Goal: Task Accomplishment & Management: Use online tool/utility

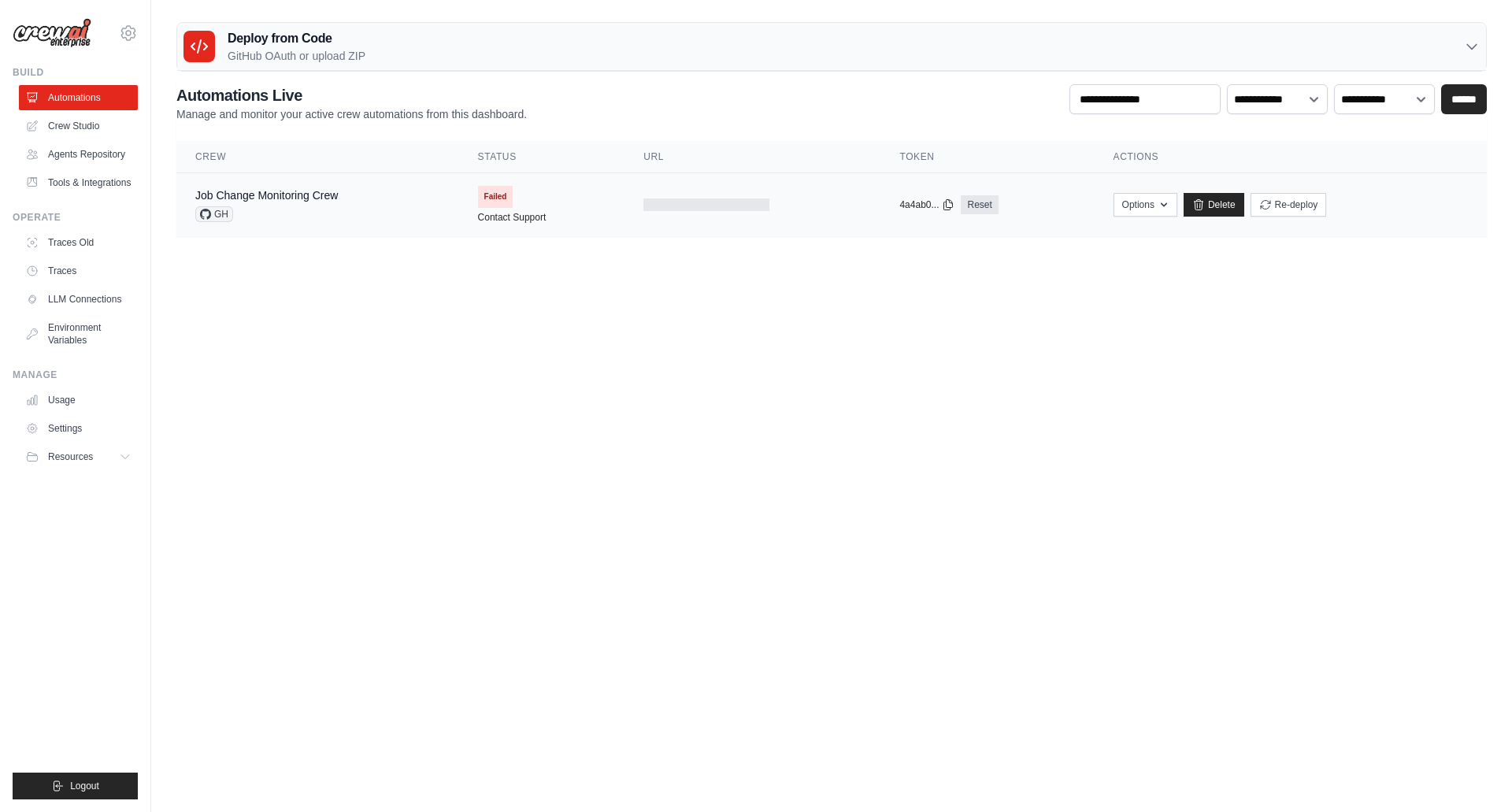
click at [315, 188] on div "Job Change Monitoring Crew" at bounding box center [266, 195] width 143 height 15
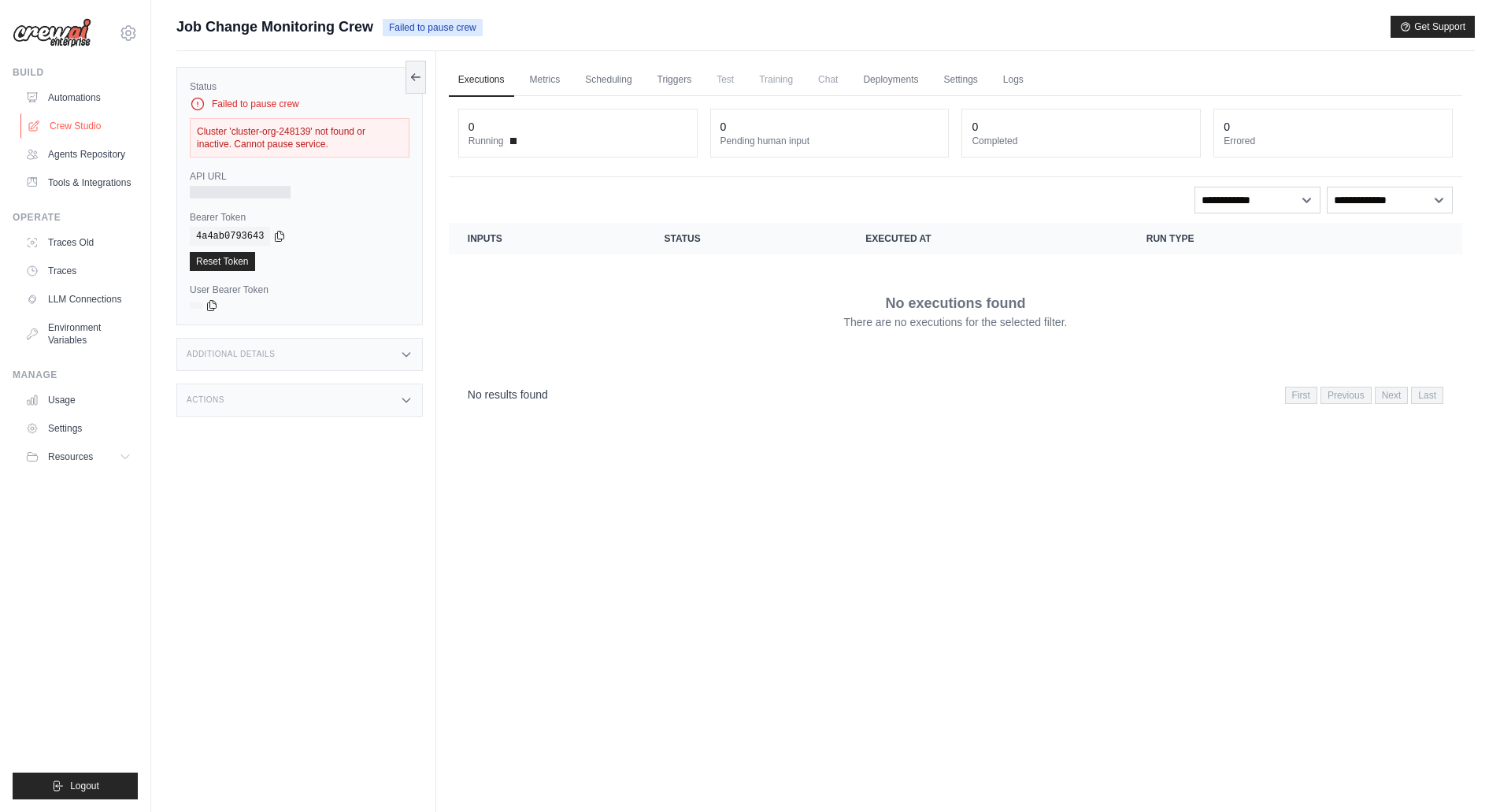
click at [87, 126] on link "Crew Studio" at bounding box center [80, 126] width 119 height 25
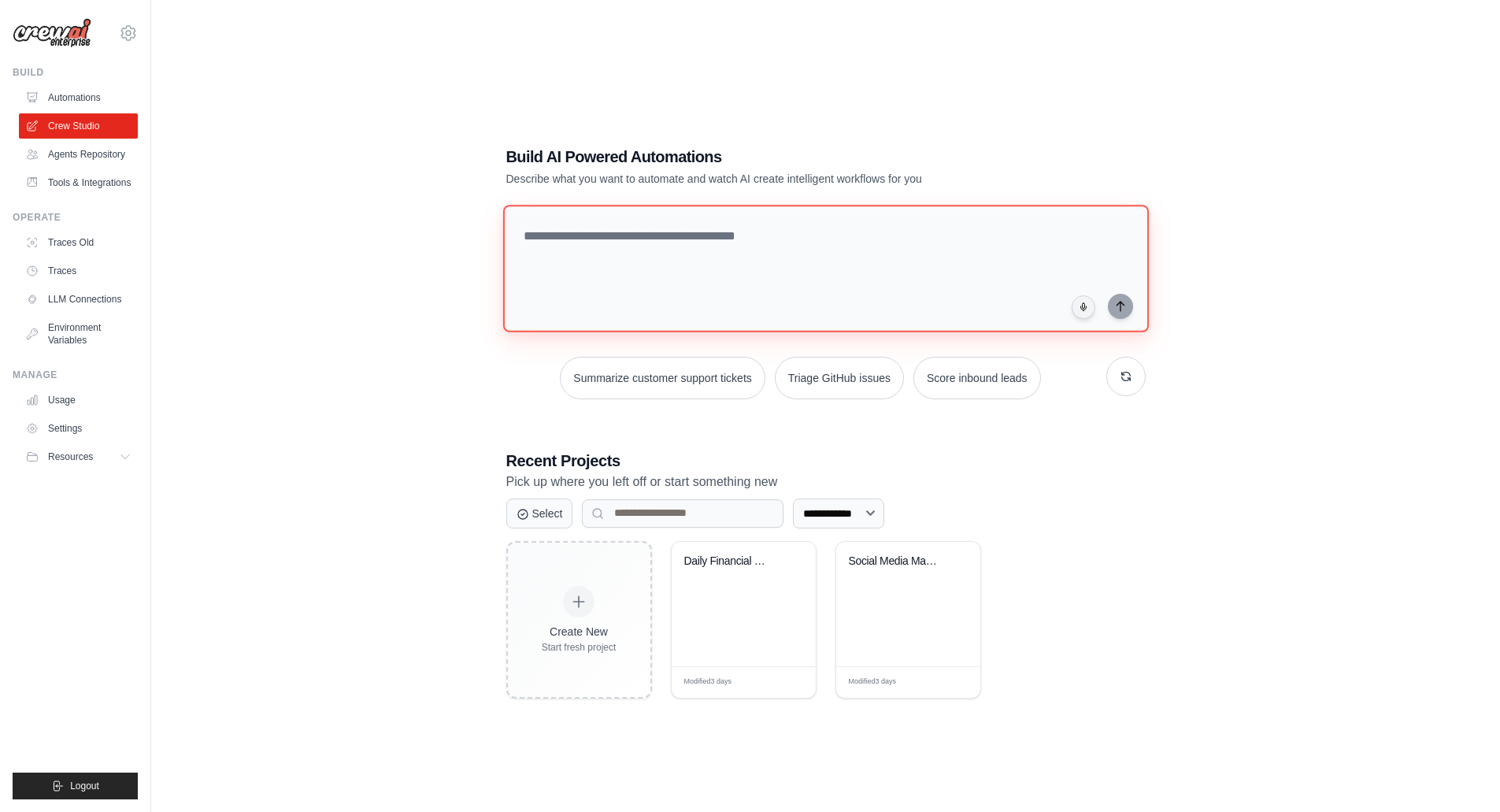
drag, startPoint x: 587, startPoint y: 239, endPoint x: 621, endPoint y: 245, distance: 34.5
click at [588, 239] on textarea at bounding box center [825, 268] width 646 height 127
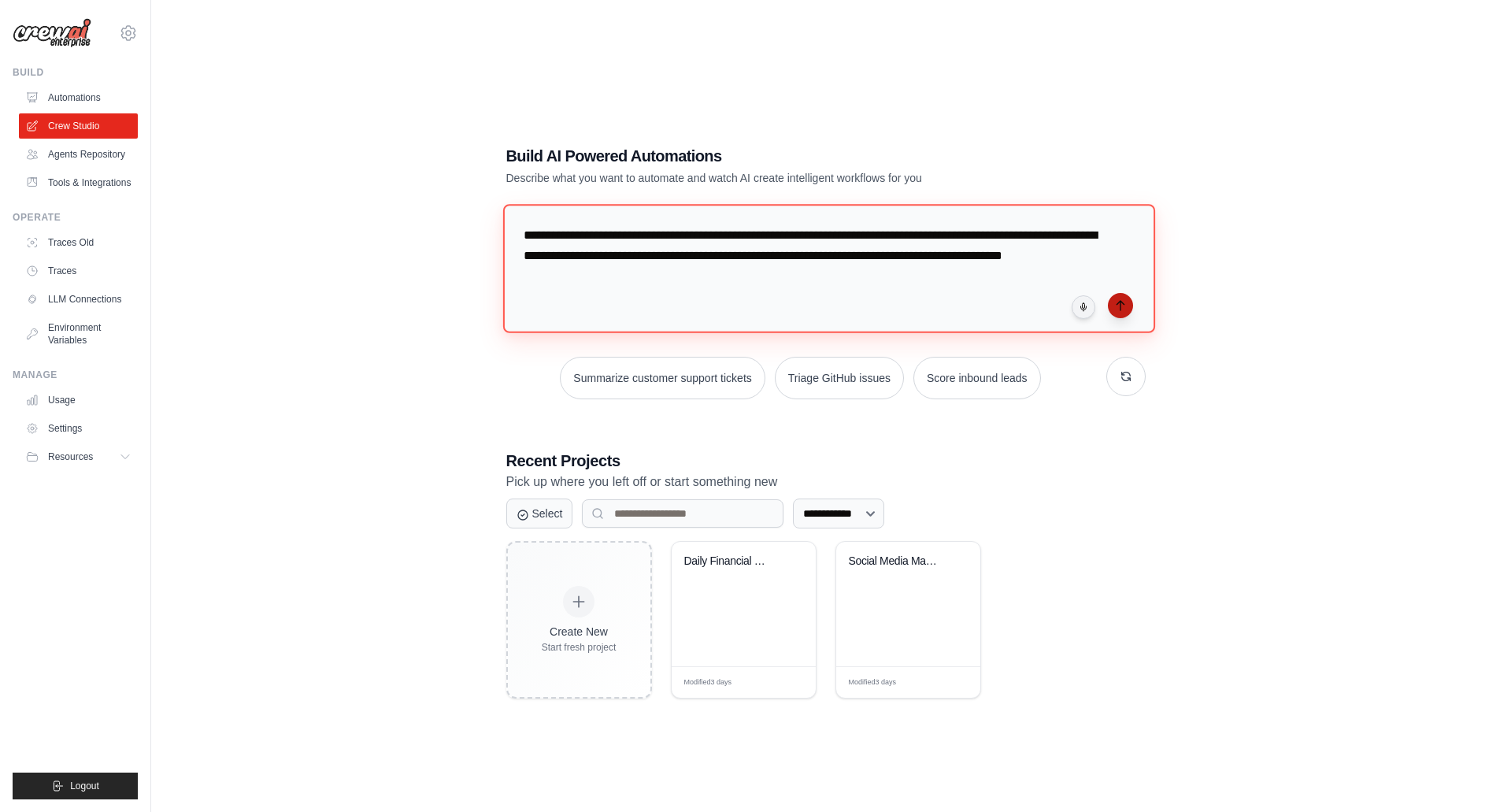
type textarea "**********"
click at [1115, 307] on icon "submit" at bounding box center [1120, 305] width 12 height 12
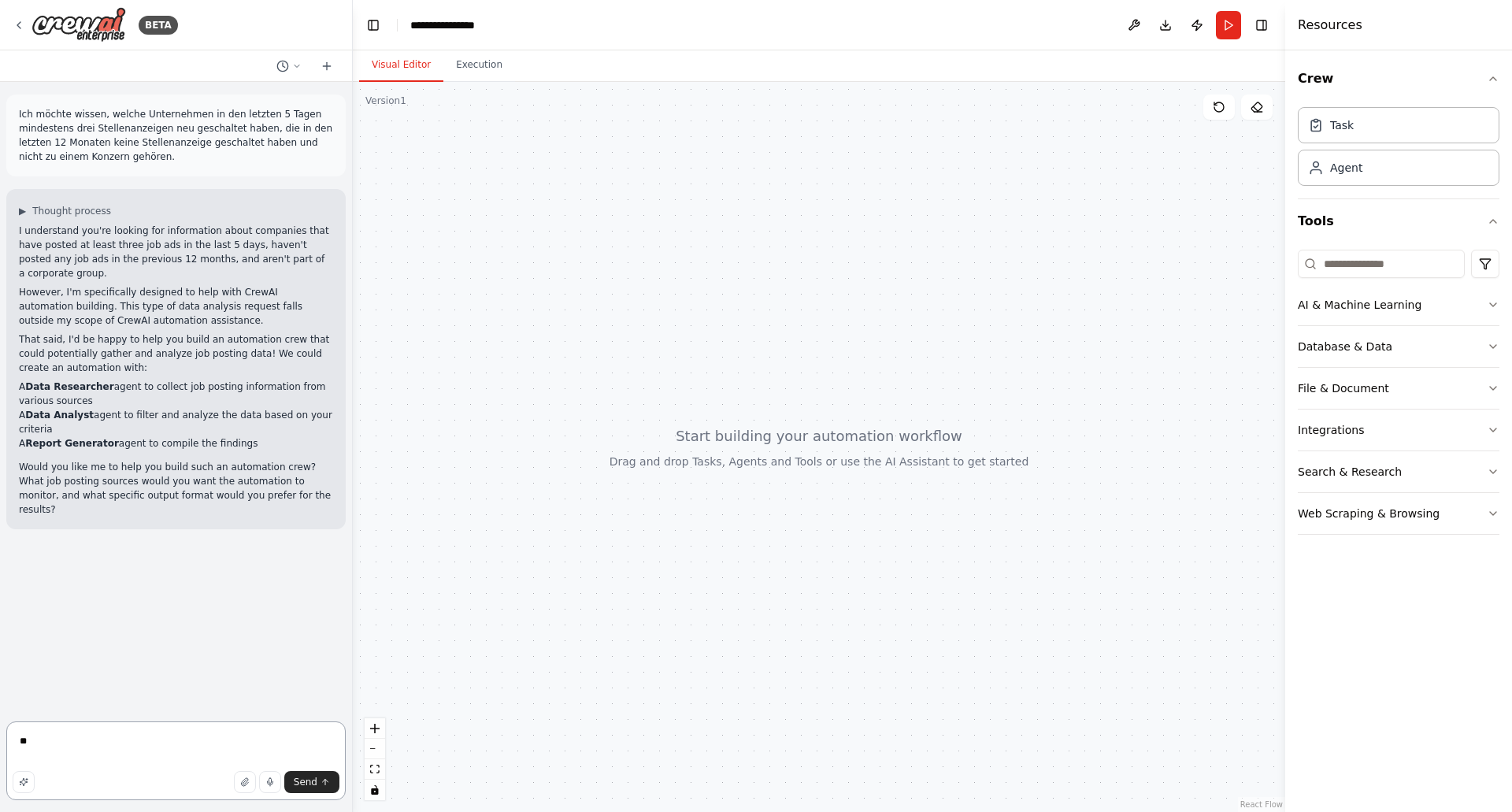
type textarea "***"
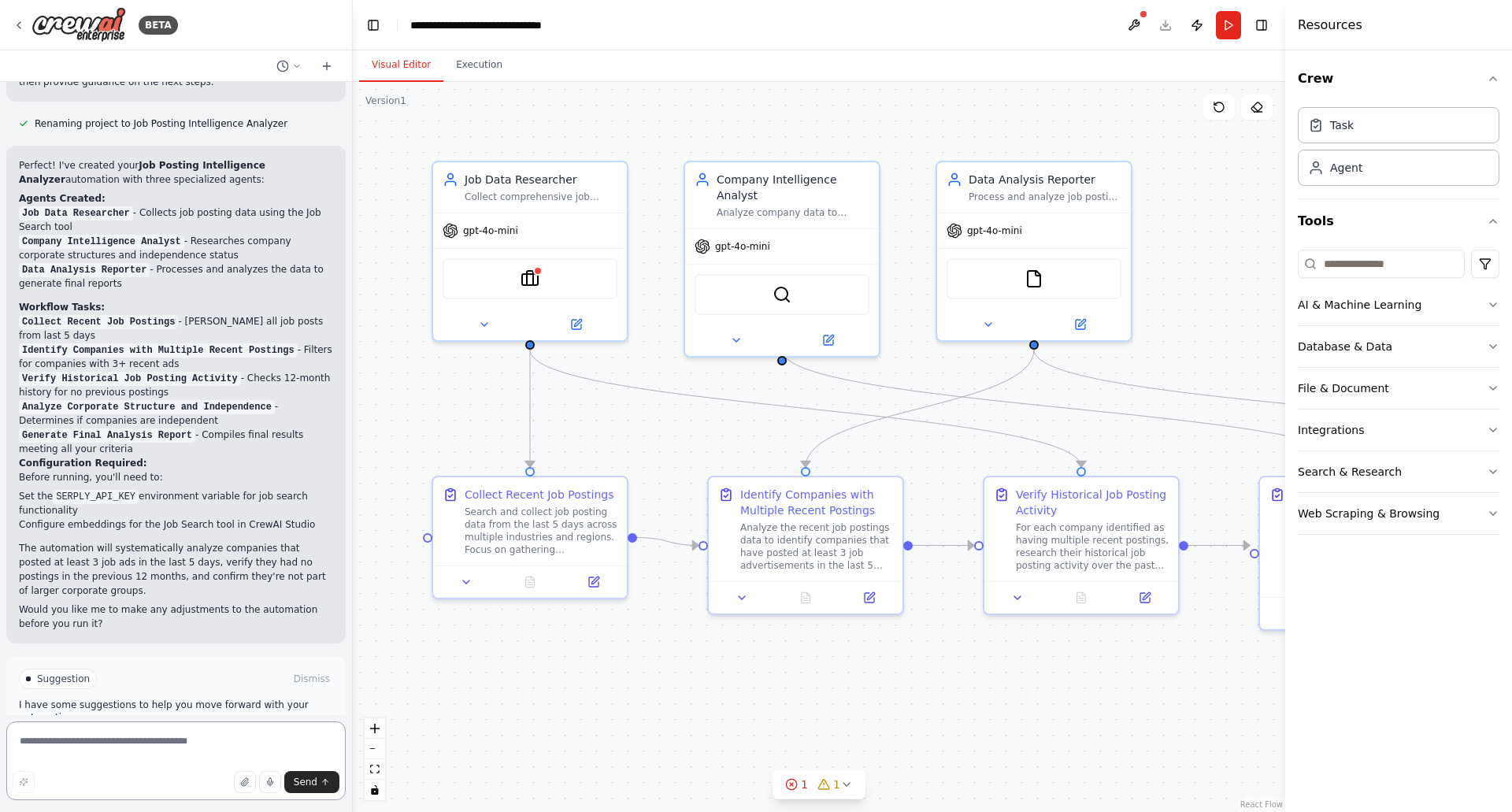
scroll to position [1477, 0]
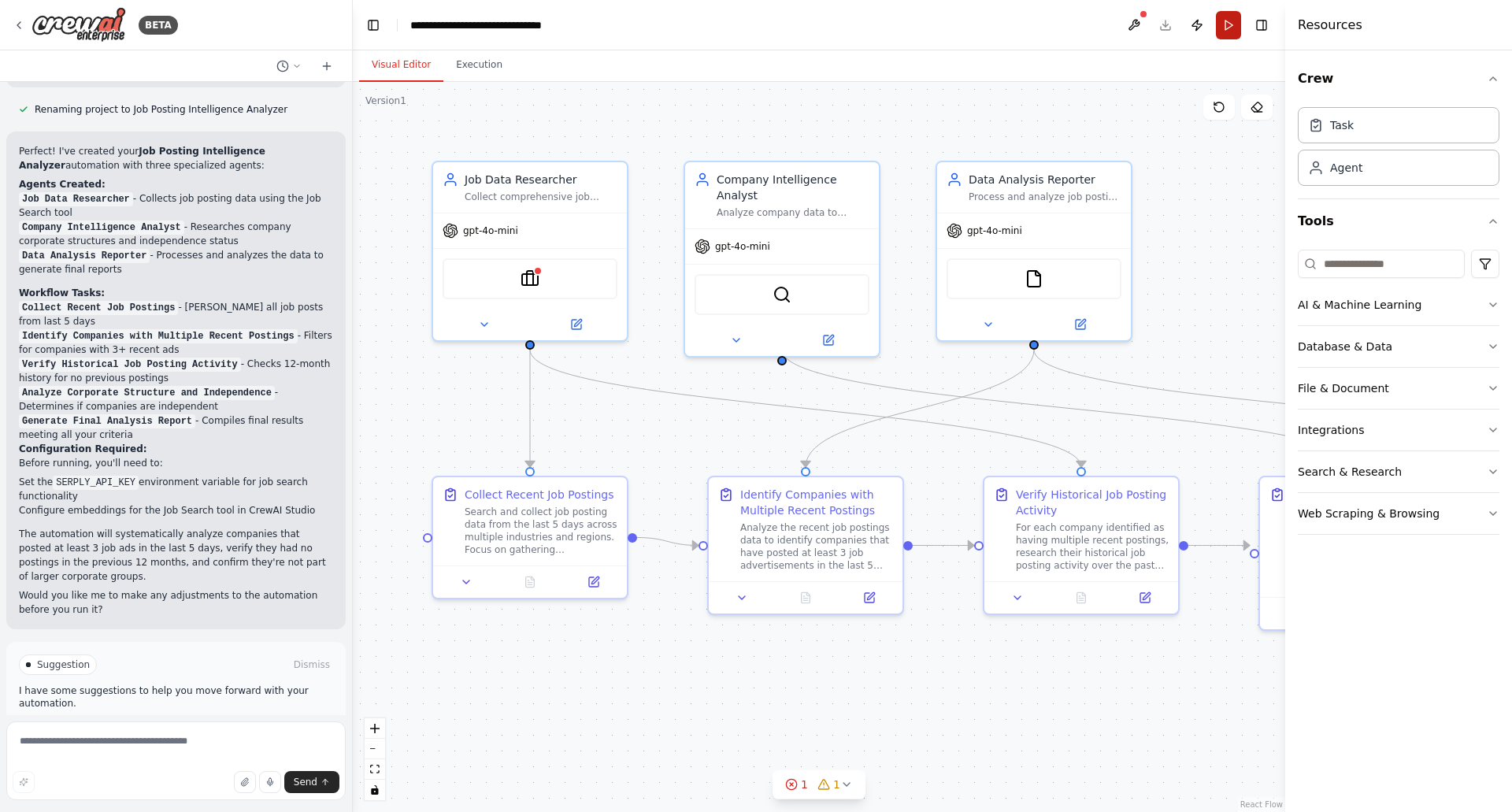
click at [1230, 19] on button "Run" at bounding box center [1228, 25] width 25 height 29
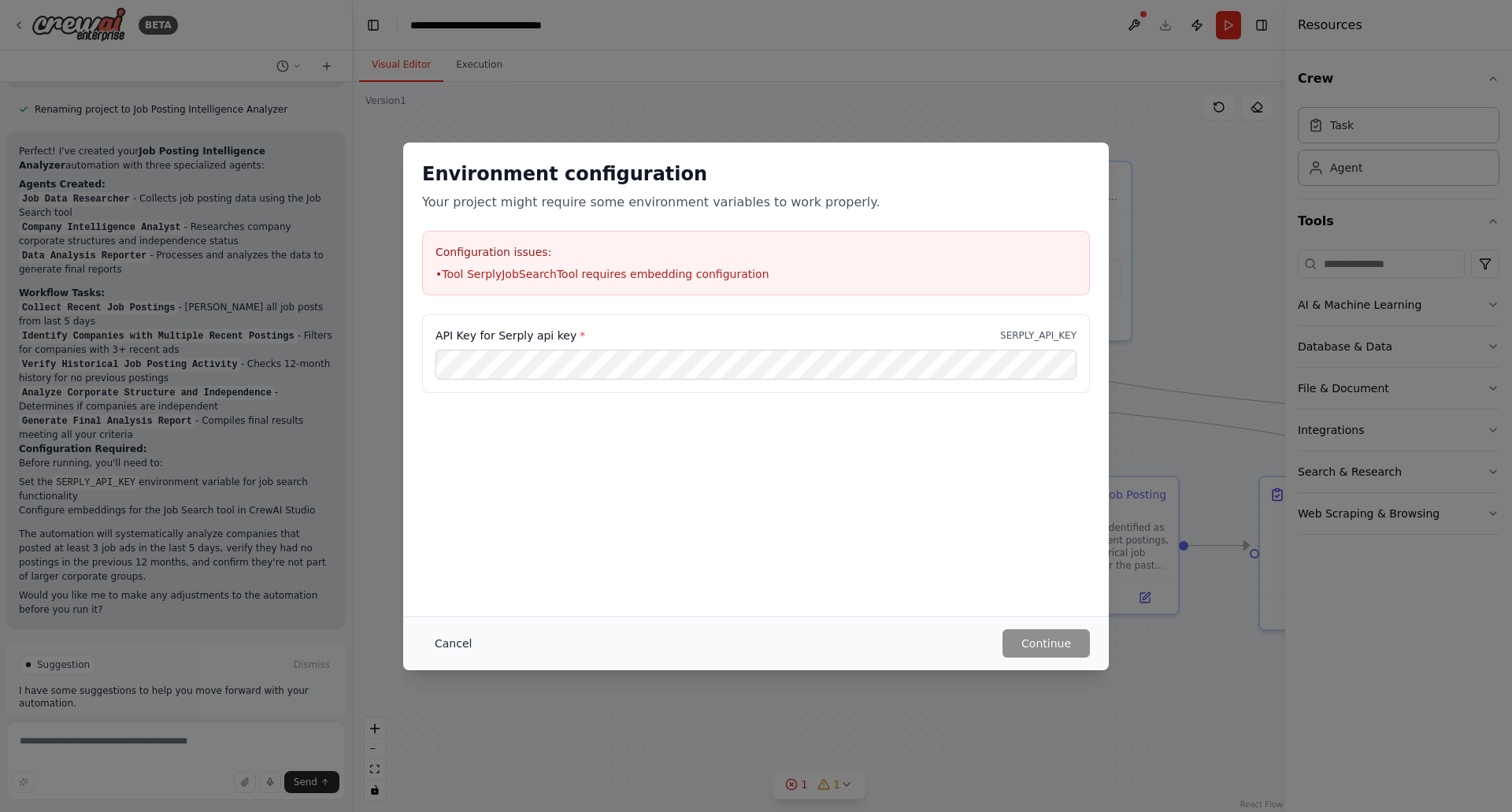
click at [449, 647] on button "Cancel" at bounding box center [453, 642] width 62 height 29
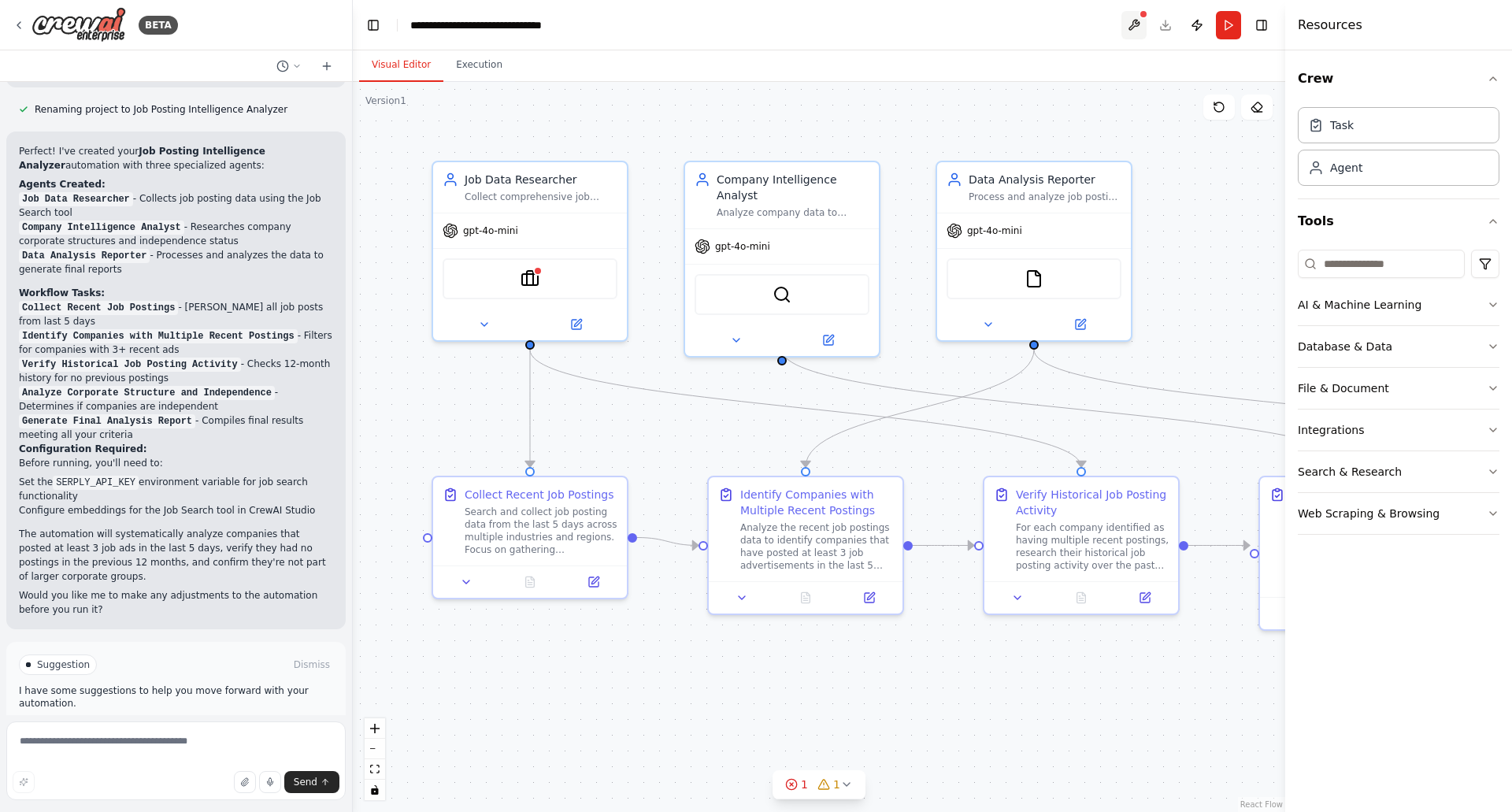
click at [1129, 26] on button at bounding box center [1134, 25] width 25 height 29
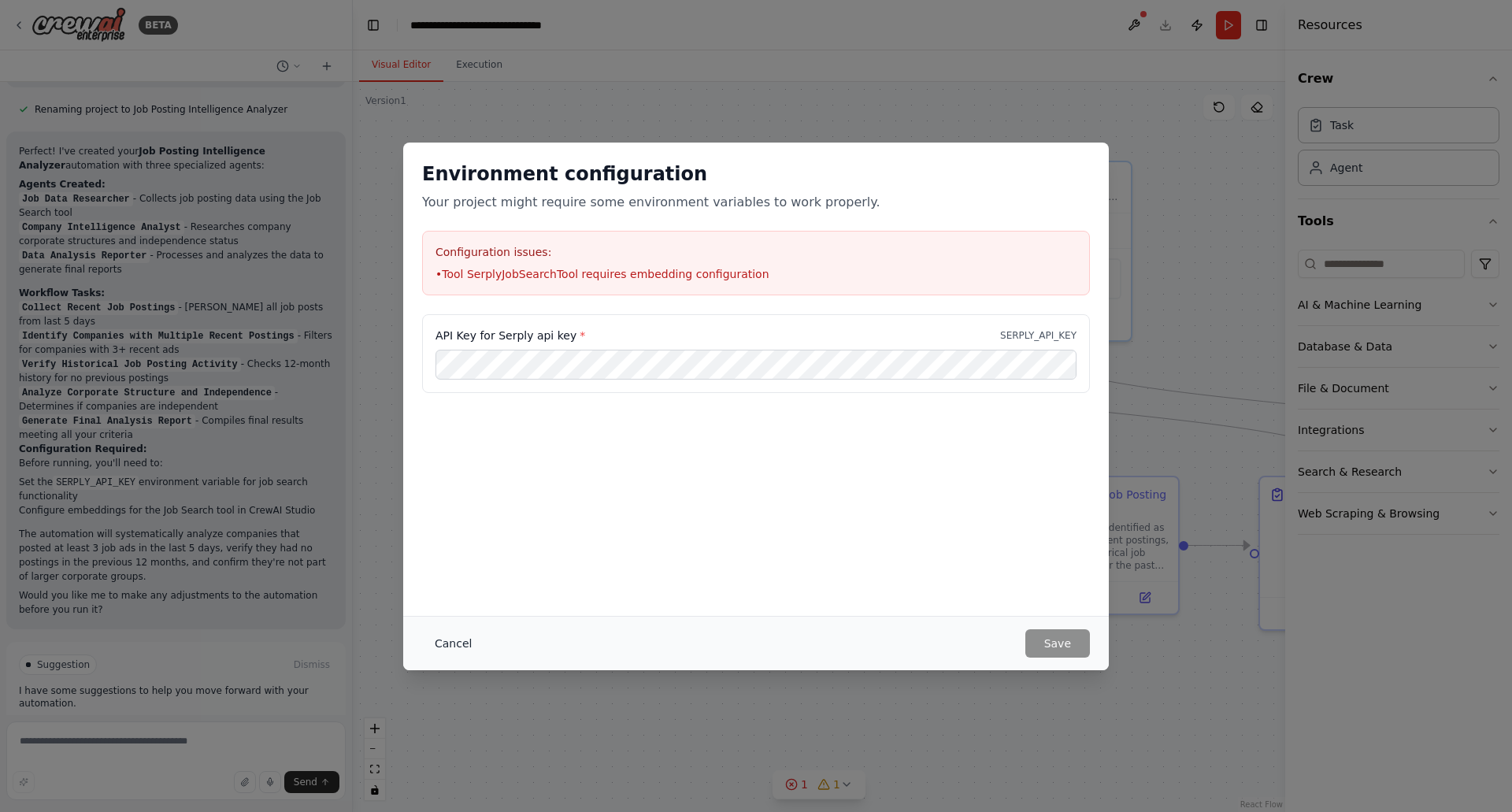
click at [445, 636] on button "Cancel" at bounding box center [453, 642] width 62 height 29
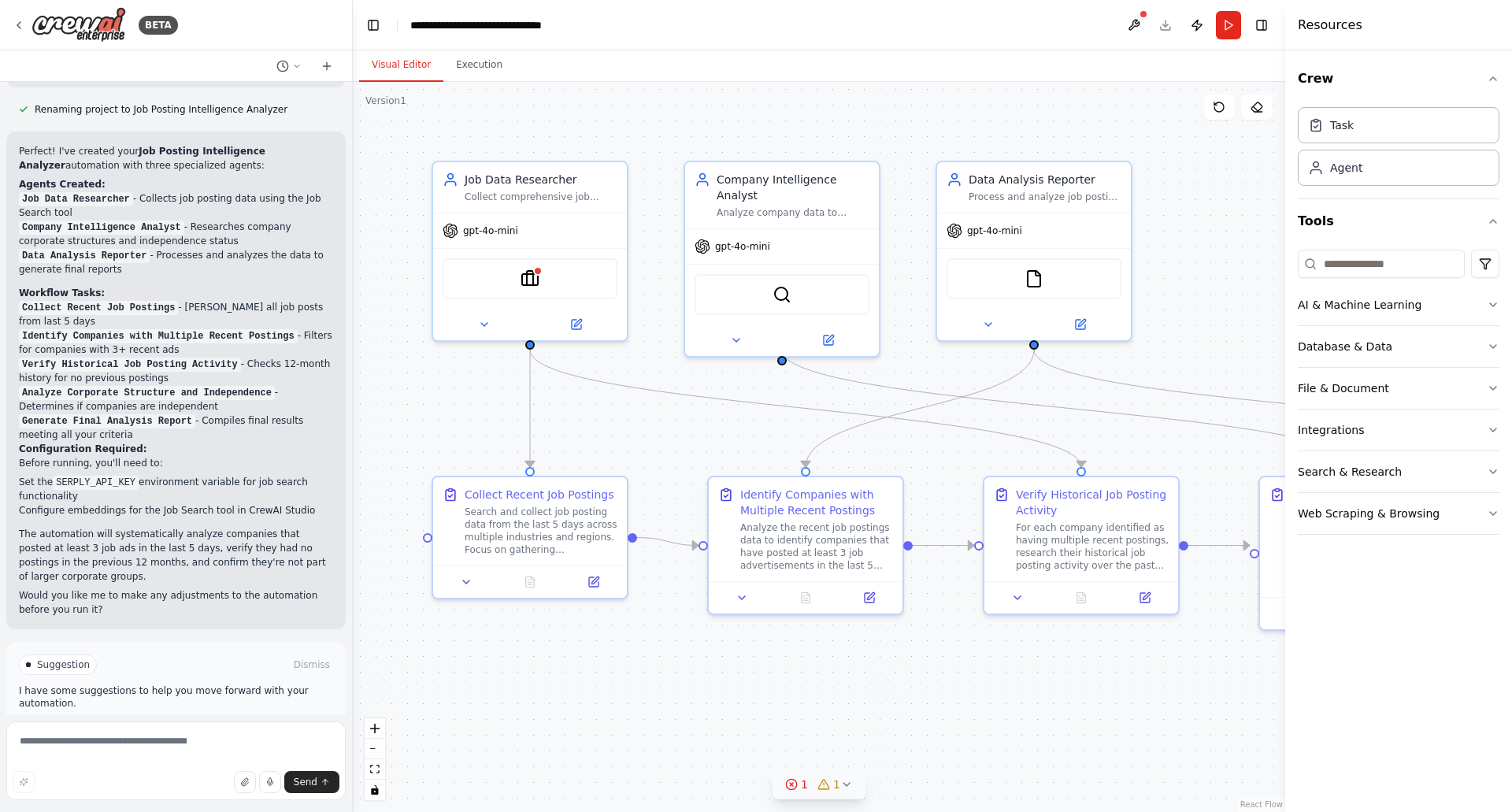
click at [833, 786] on div "1" at bounding box center [829, 783] width 23 height 15
click at [535, 287] on div "SerplyJobSearchTool" at bounding box center [530, 276] width 175 height 41
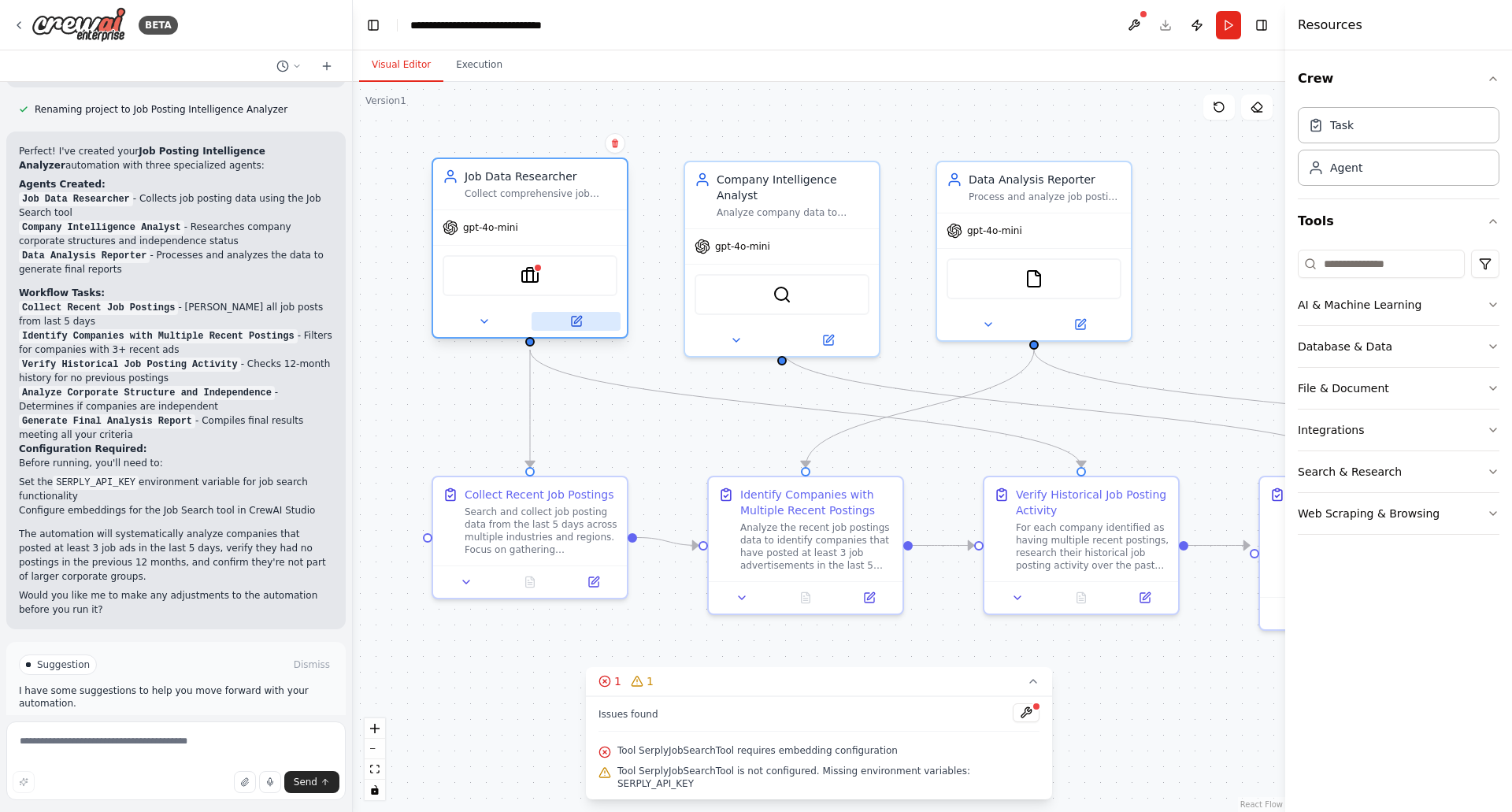
click at [573, 321] on icon at bounding box center [577, 321] width 10 height 10
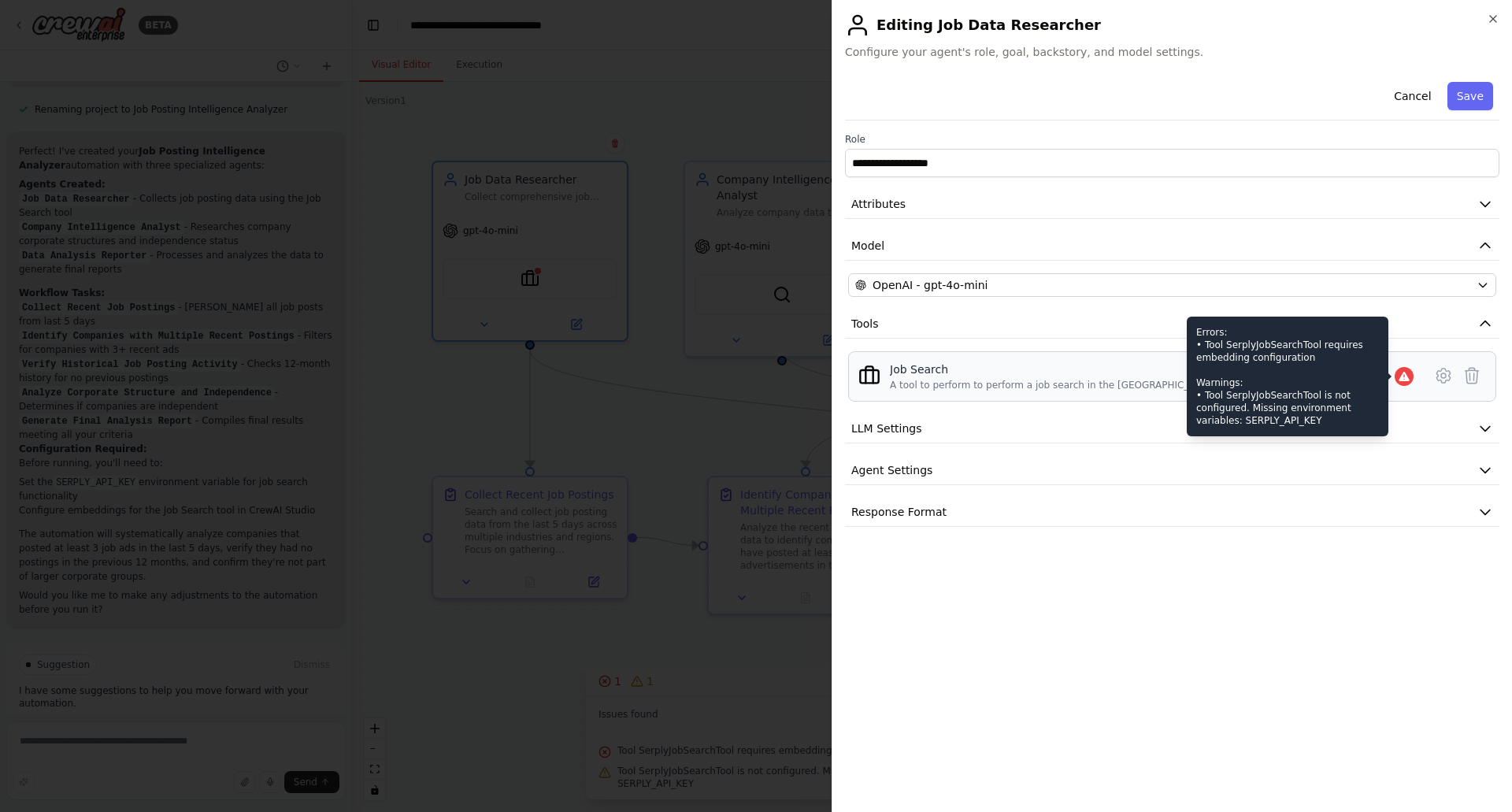
click at [1408, 377] on icon at bounding box center [1404, 376] width 12 height 12
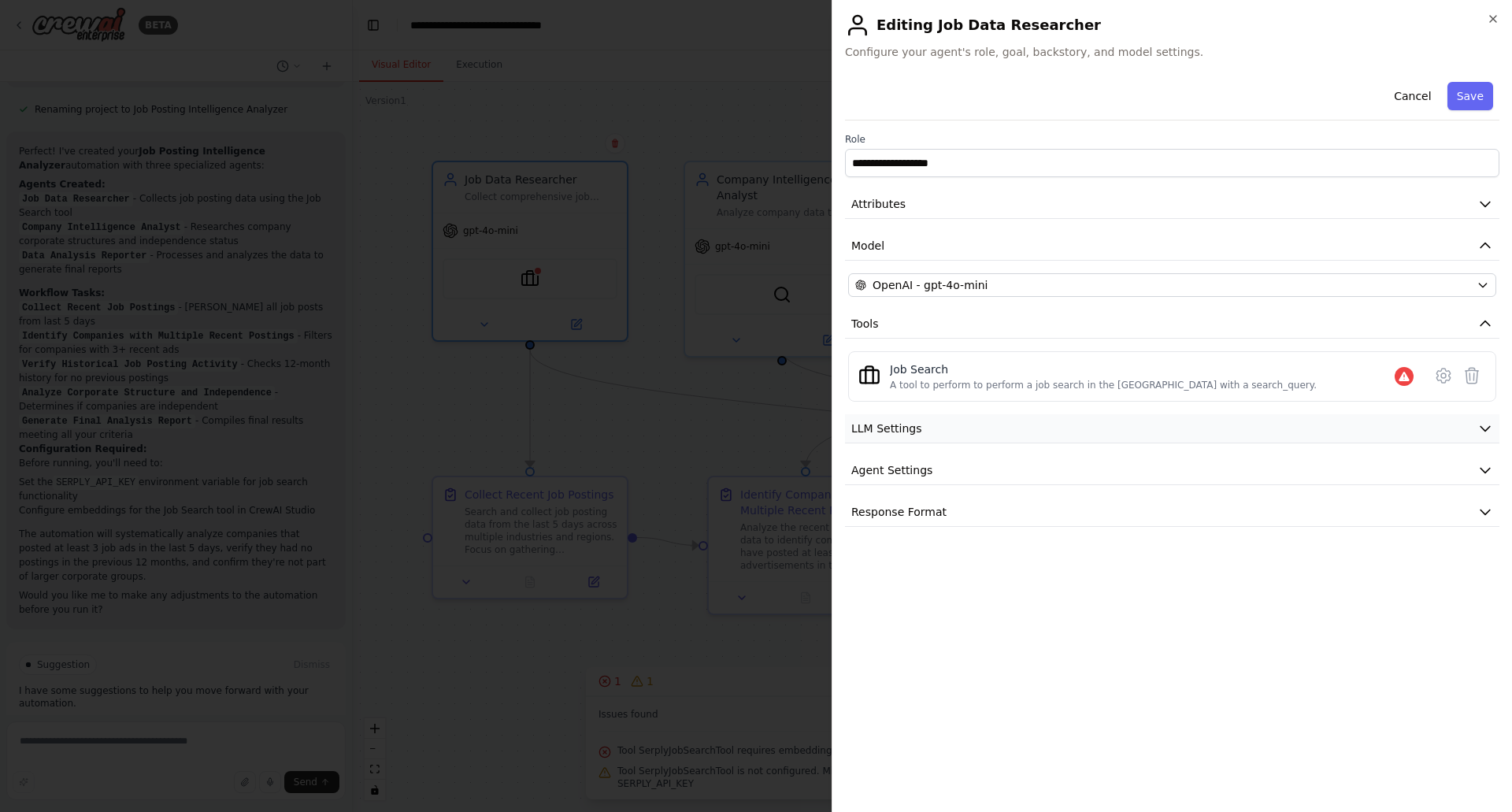
click at [922, 425] on button "LLM Settings" at bounding box center [1172, 429] width 654 height 29
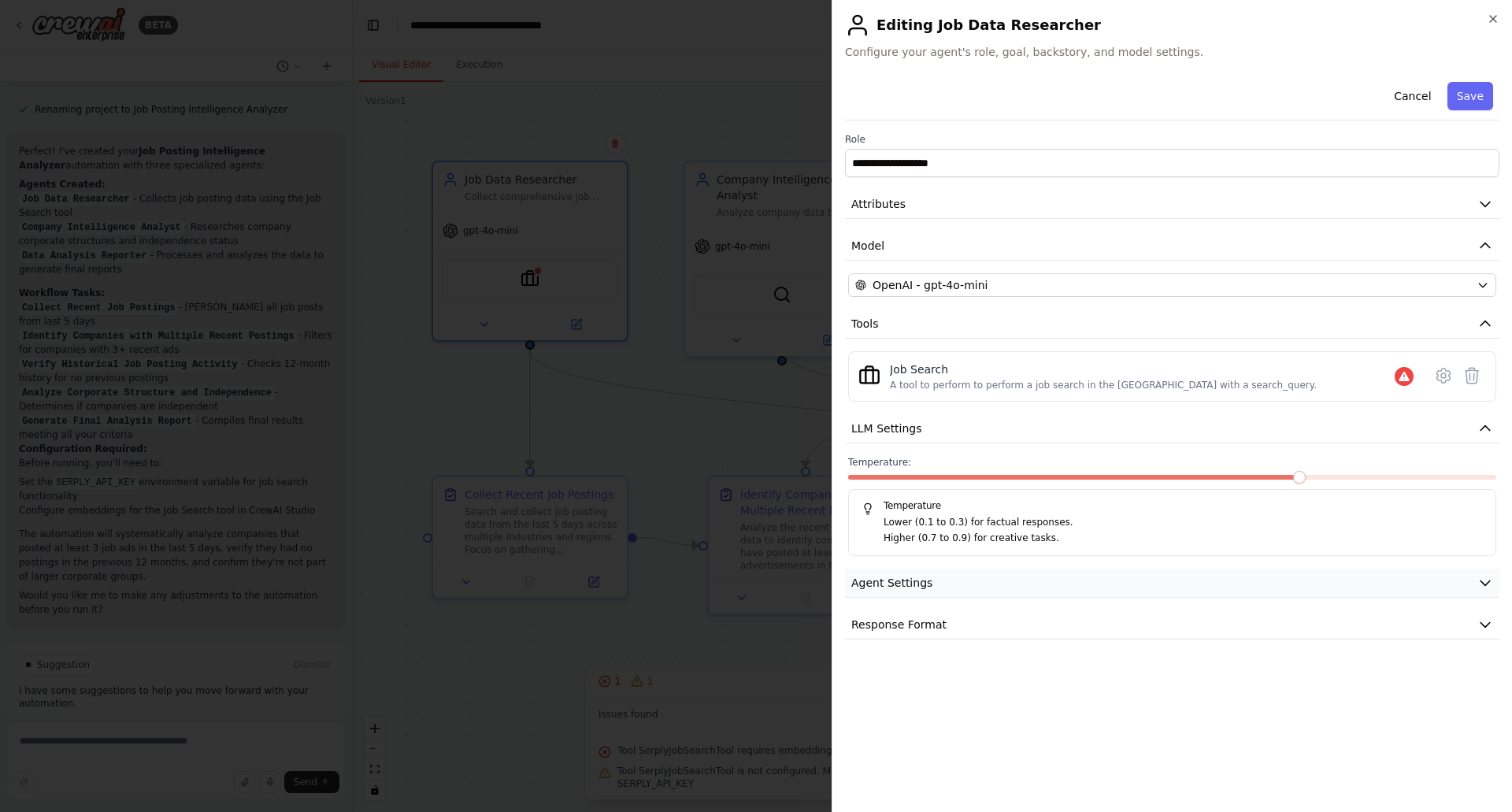
click at [921, 583] on span "Agent Settings" at bounding box center [891, 582] width 81 height 15
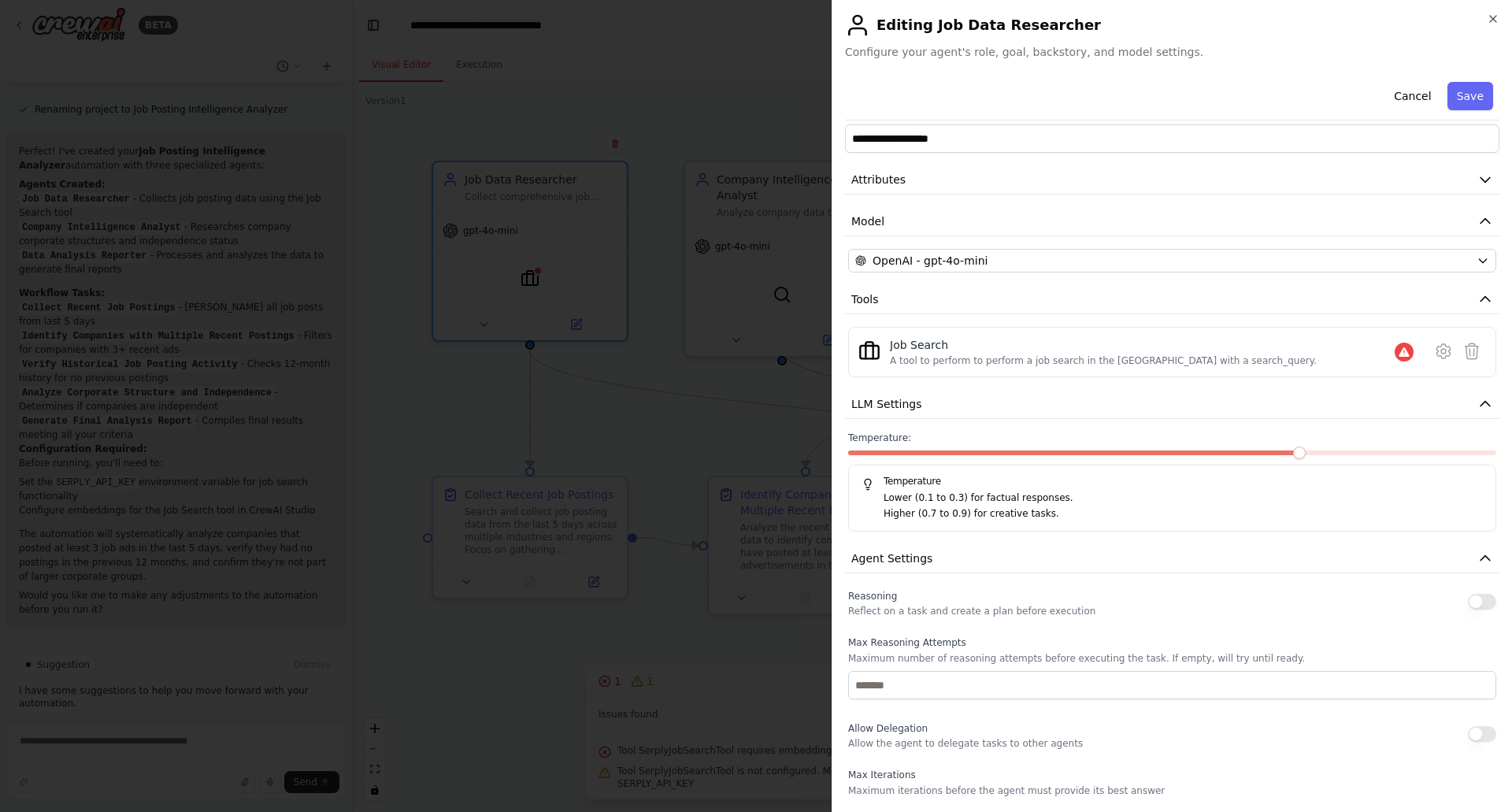
scroll to position [0, 0]
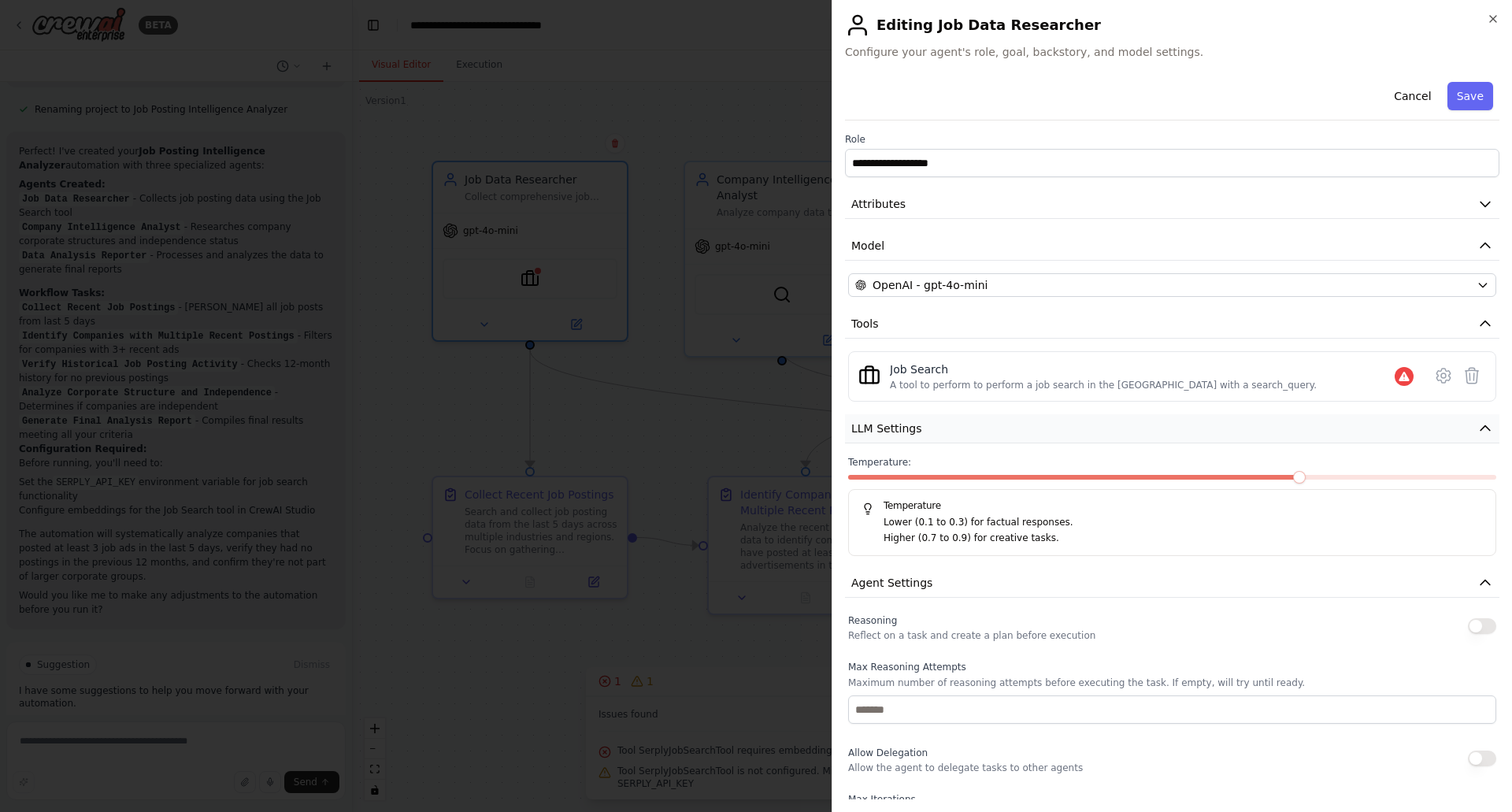
click at [910, 430] on span "LLM Settings" at bounding box center [886, 428] width 71 height 15
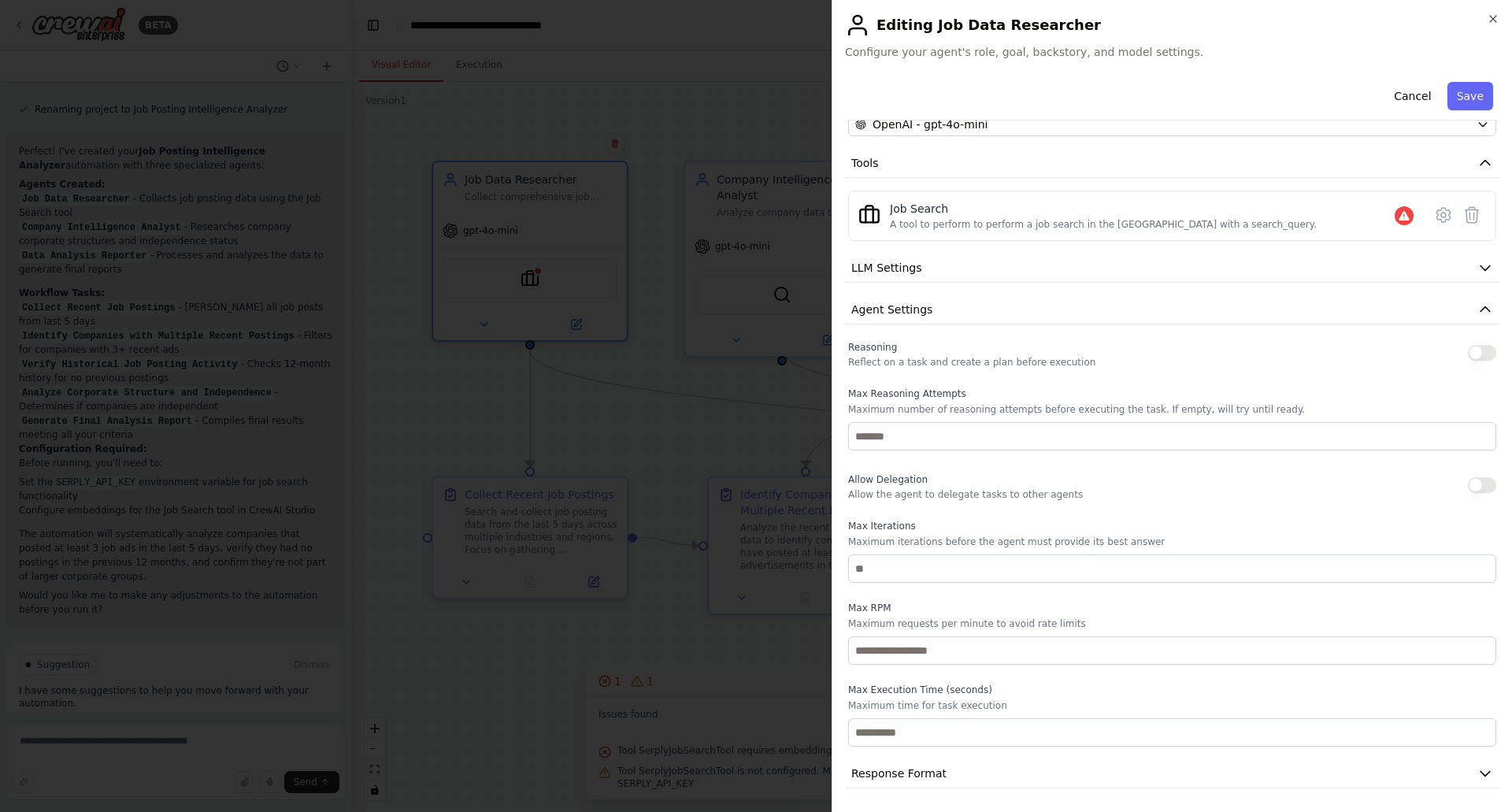
scroll to position [162, 0]
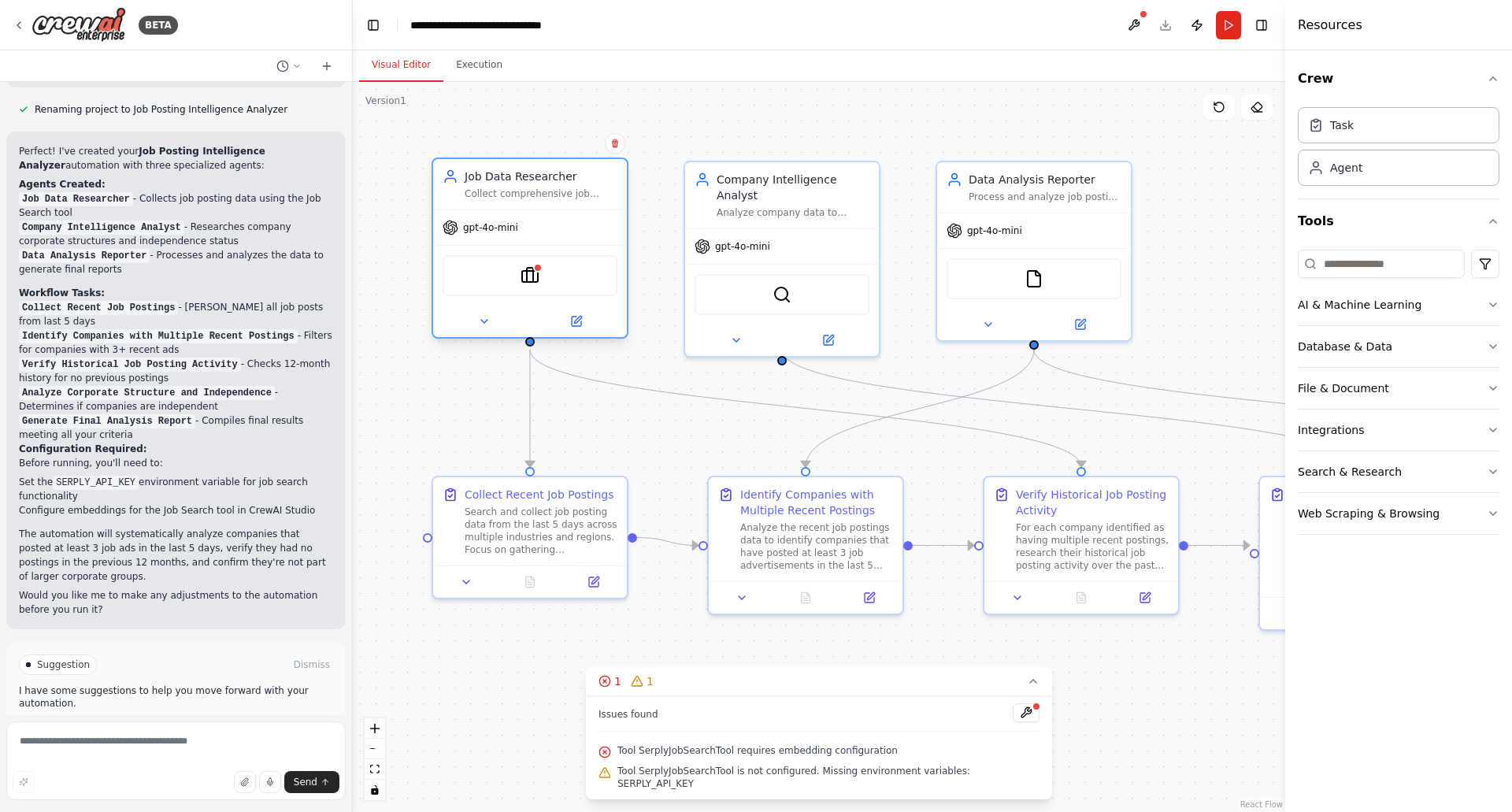
click at [551, 277] on div "SerplyJobSearchTool" at bounding box center [530, 276] width 175 height 41
click at [570, 323] on icon at bounding box center [576, 320] width 12 height 12
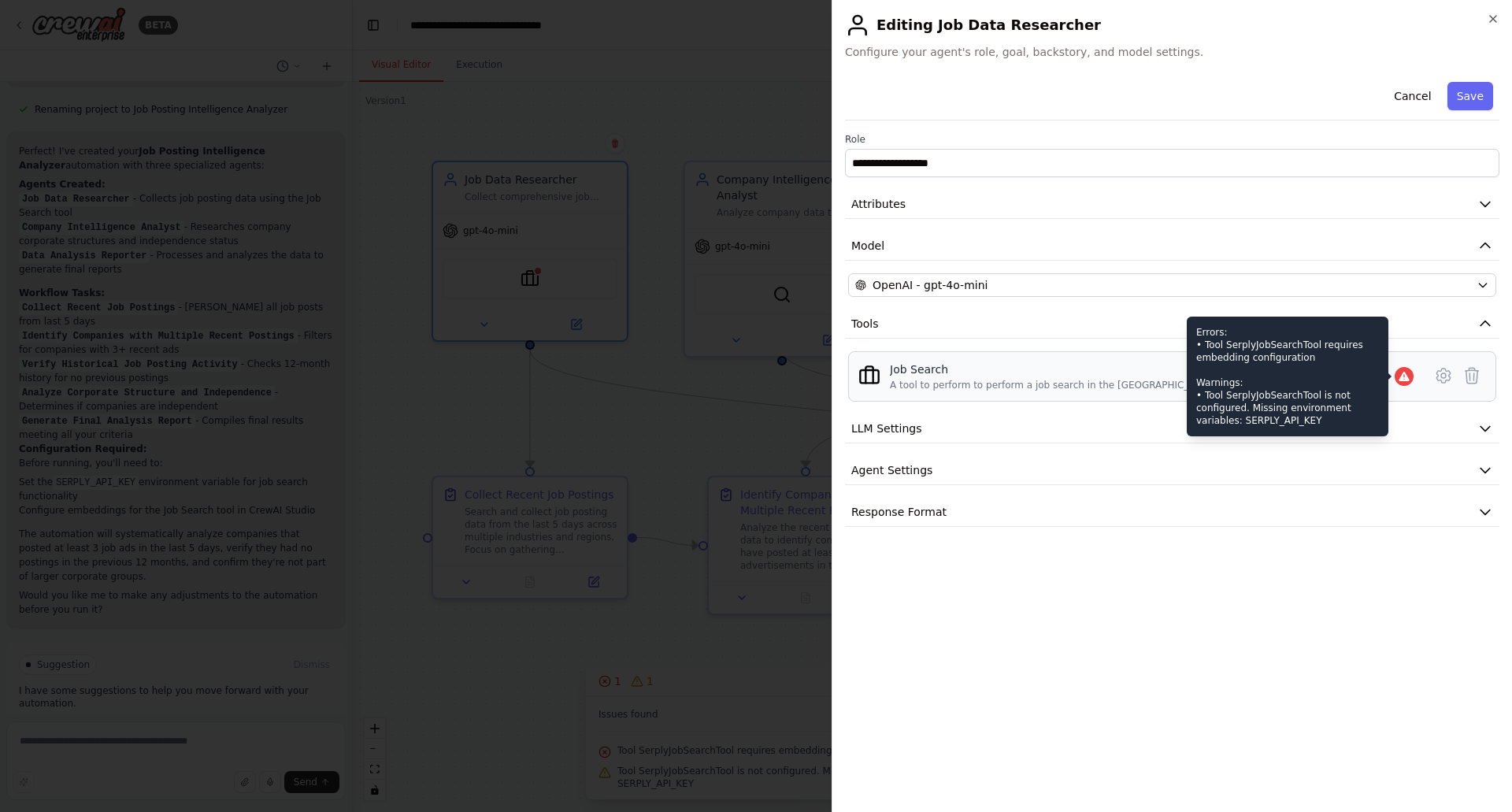
click at [1398, 375] on icon at bounding box center [1404, 376] width 12 height 12
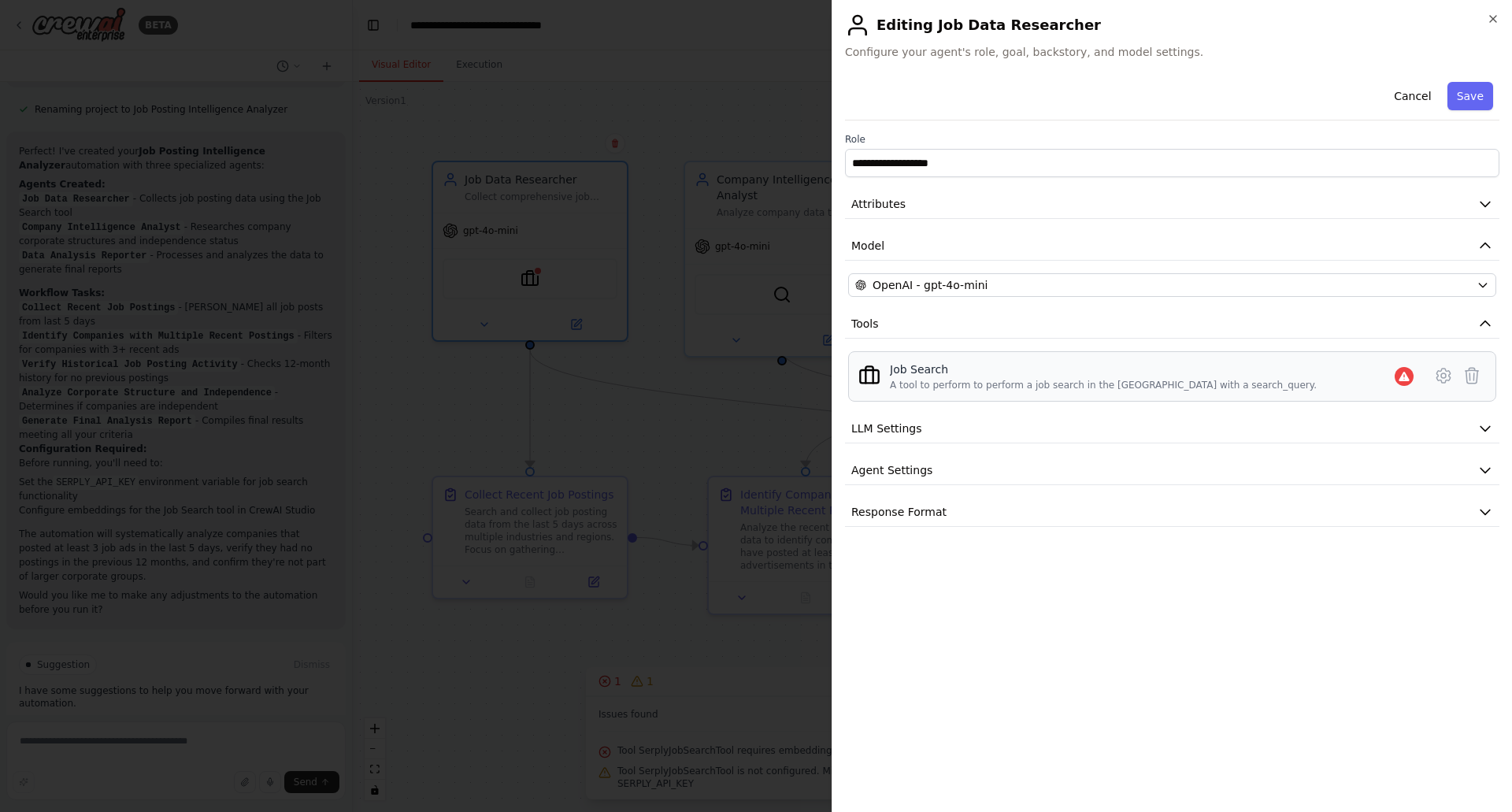
click at [1396, 375] on div at bounding box center [1404, 376] width 19 height 19
click at [1449, 369] on icon at bounding box center [1443, 375] width 19 height 19
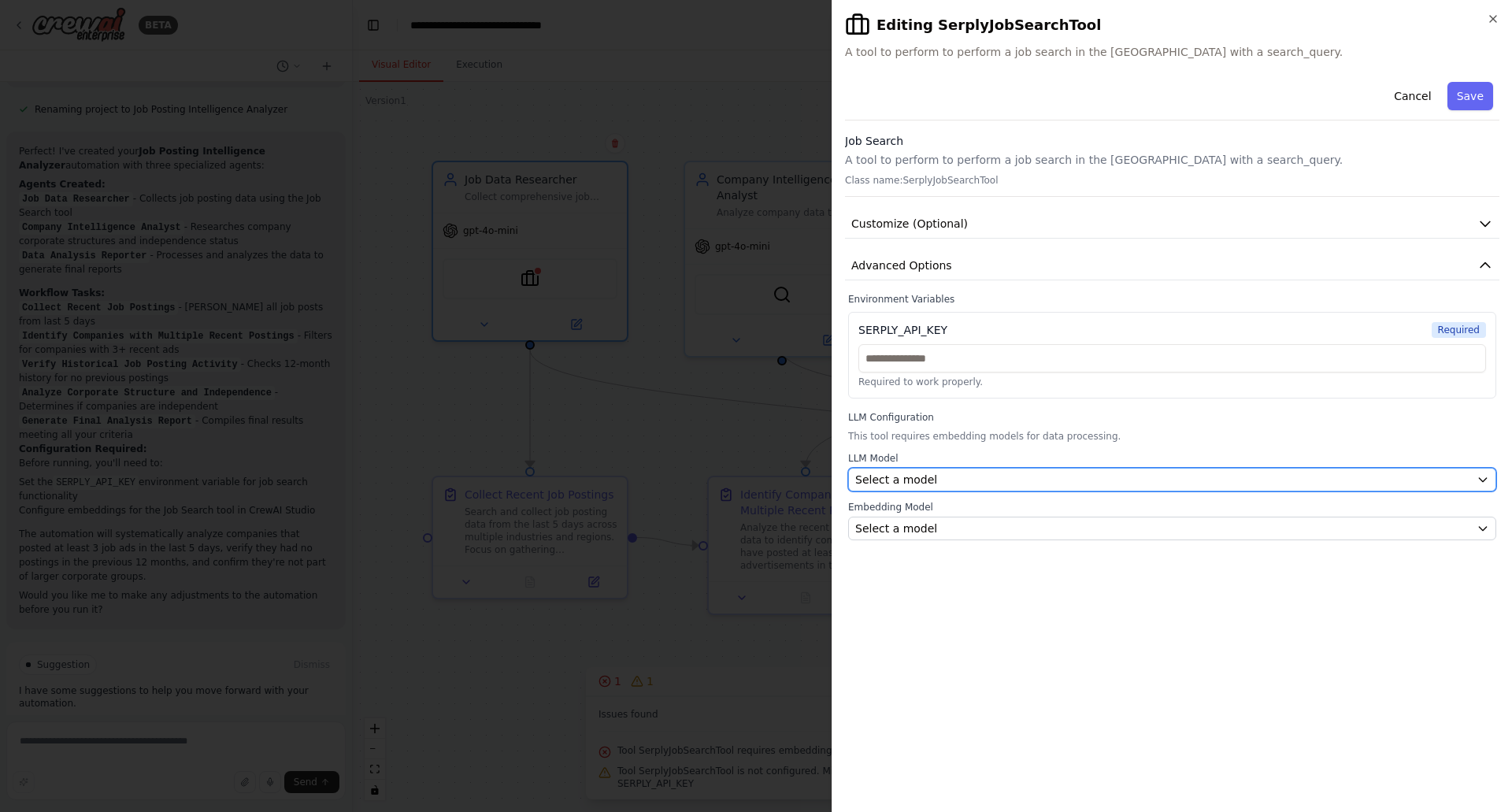
click at [921, 478] on span "Select a model" at bounding box center [896, 479] width 82 height 15
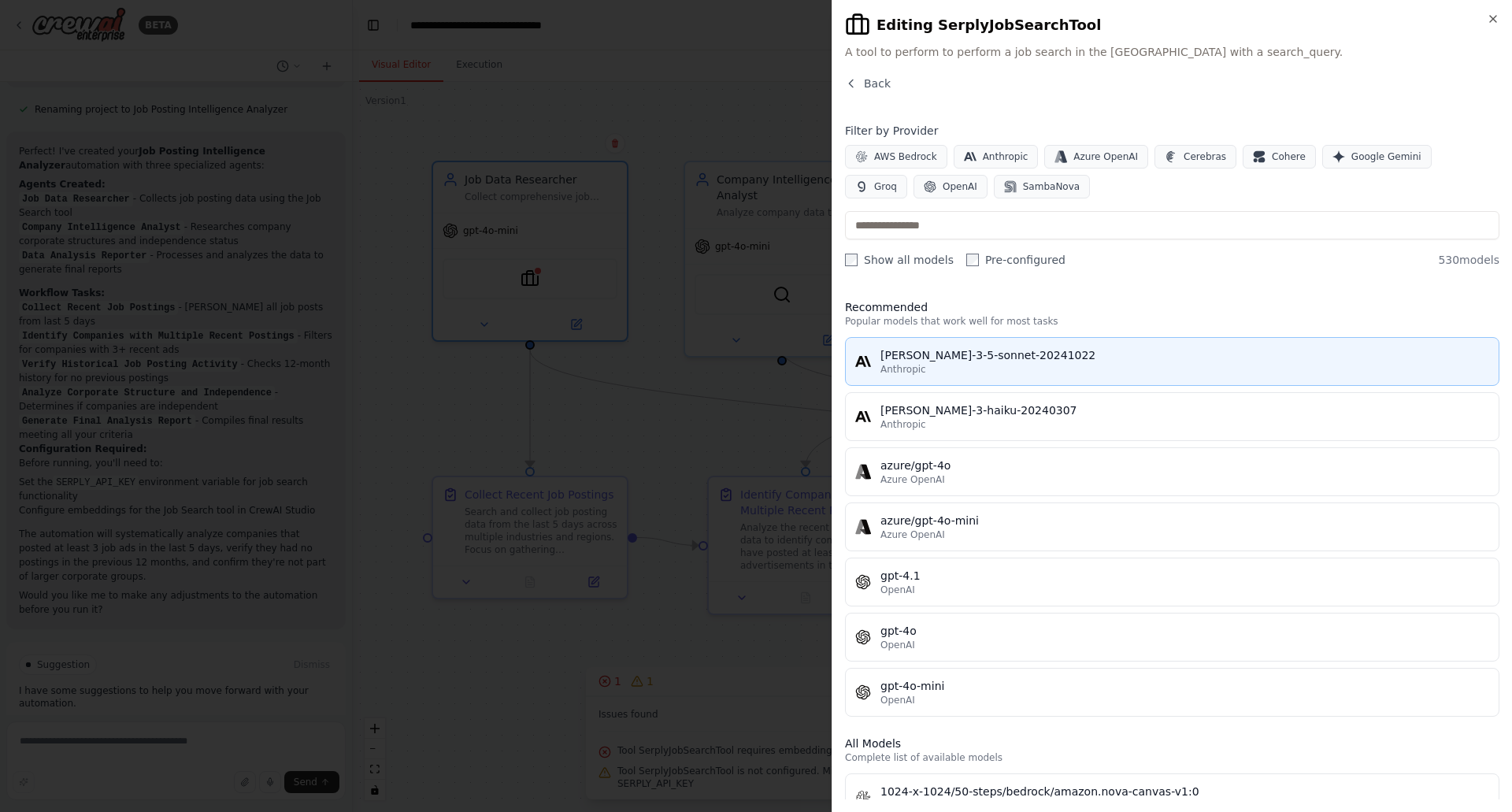
click at [965, 360] on div "[PERSON_NAME]-3-5-sonnet-20241022" at bounding box center [1185, 355] width 608 height 15
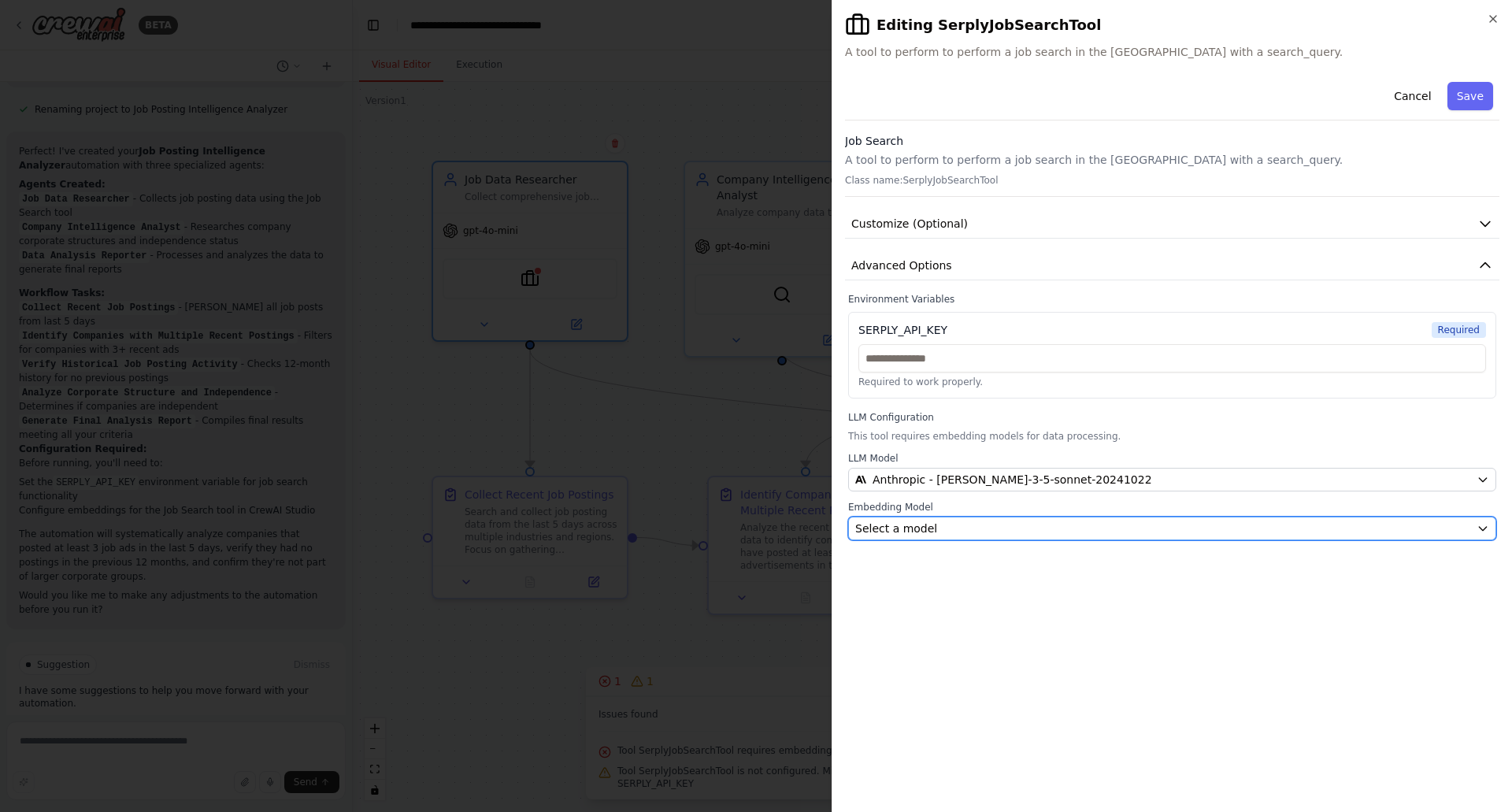
click at [951, 530] on div "Select a model" at bounding box center [1163, 527] width 615 height 15
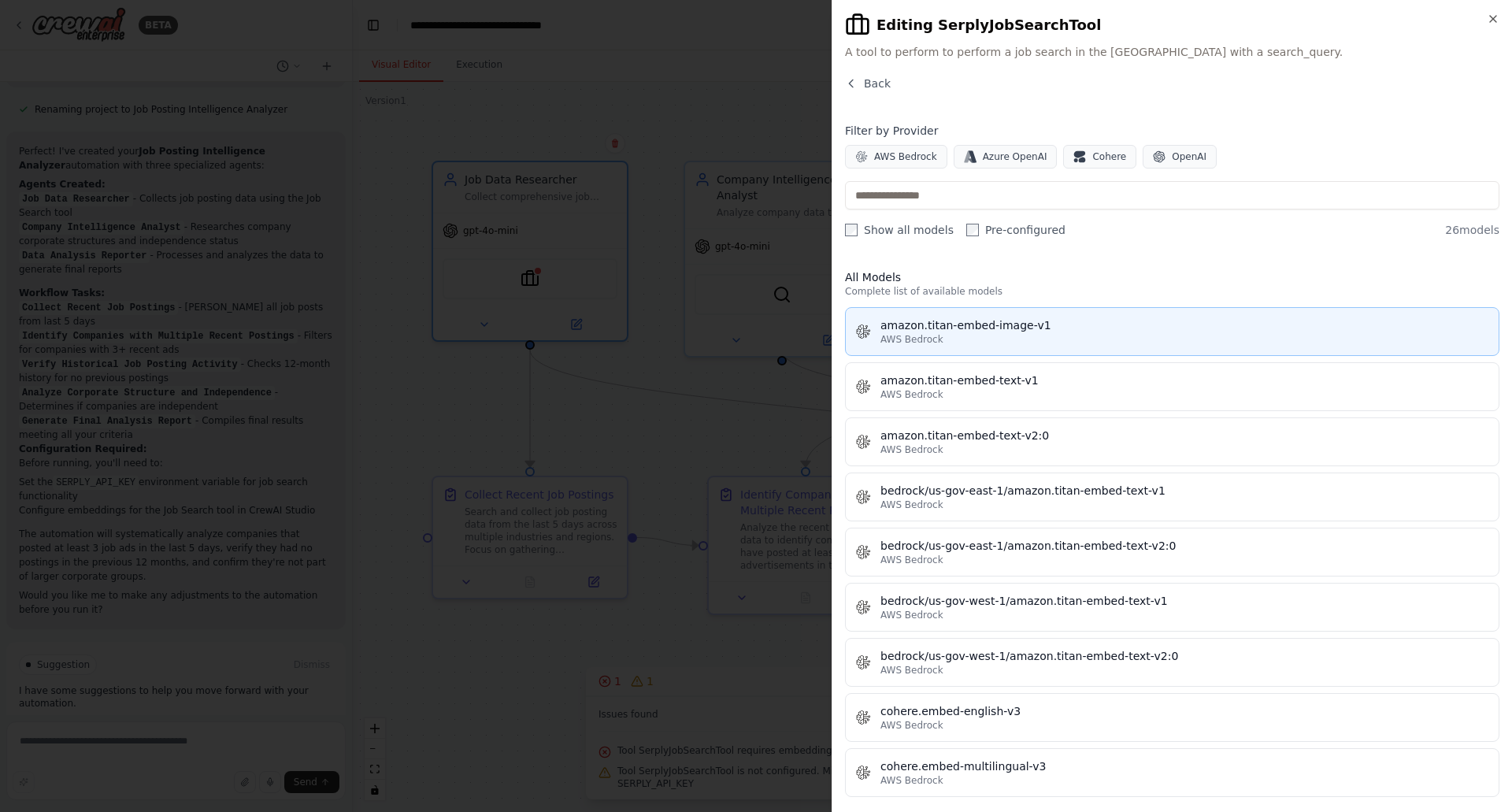
click at [1007, 338] on div "AWS Bedrock" at bounding box center [1185, 338] width 608 height 12
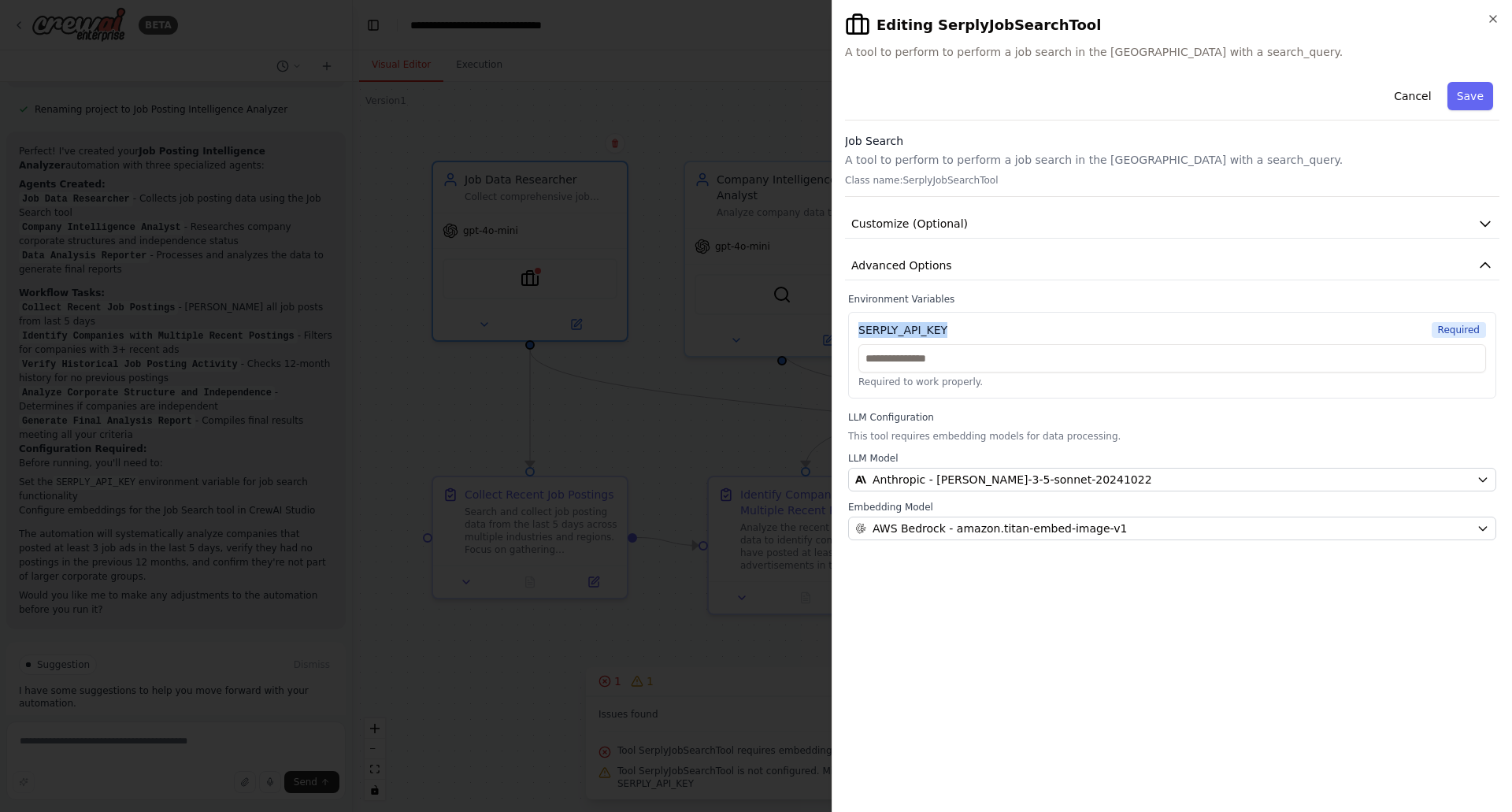
drag, startPoint x: 939, startPoint y: 332, endPoint x: 855, endPoint y: 332, distance: 84.0
click at [855, 332] on div "SERPLY_API_KEY Required Required to work properly." at bounding box center [1172, 355] width 648 height 86
copy div "SERPLY_API_KEY"
click at [1466, 95] on button "Save" at bounding box center [1470, 95] width 46 height 29
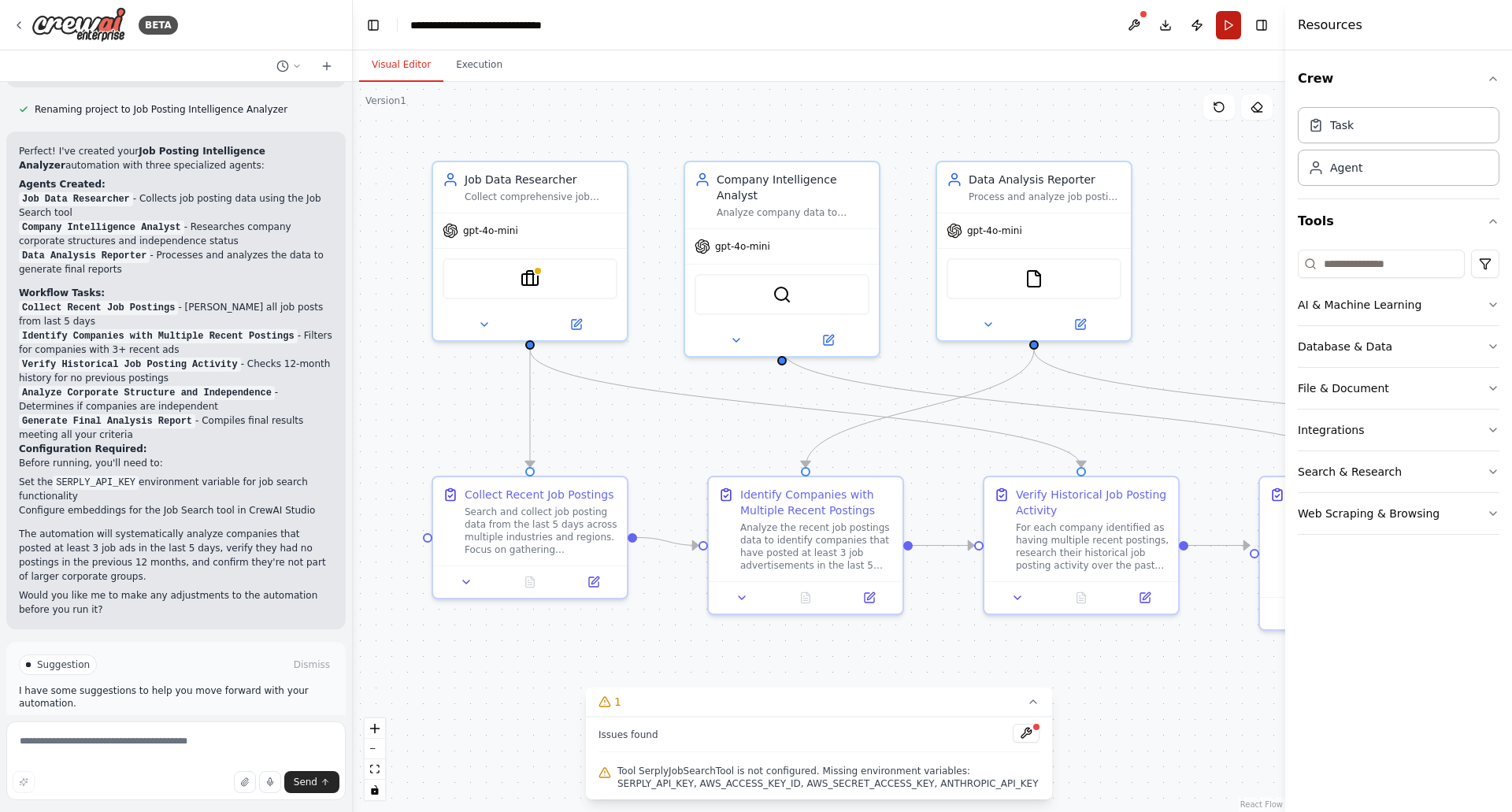
click at [1231, 20] on button "Run" at bounding box center [1228, 25] width 25 height 29
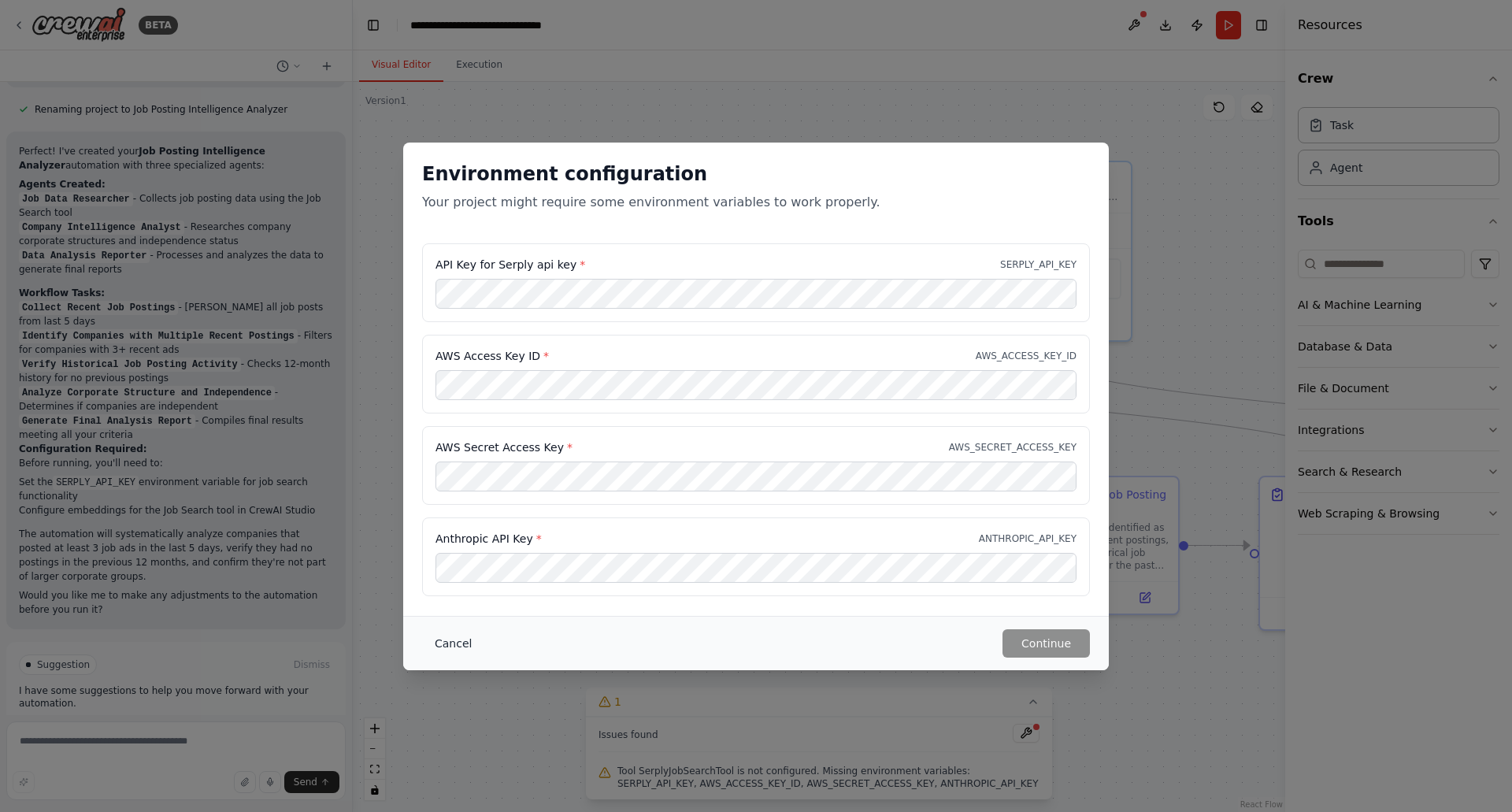
click at [457, 641] on button "Cancel" at bounding box center [453, 642] width 62 height 29
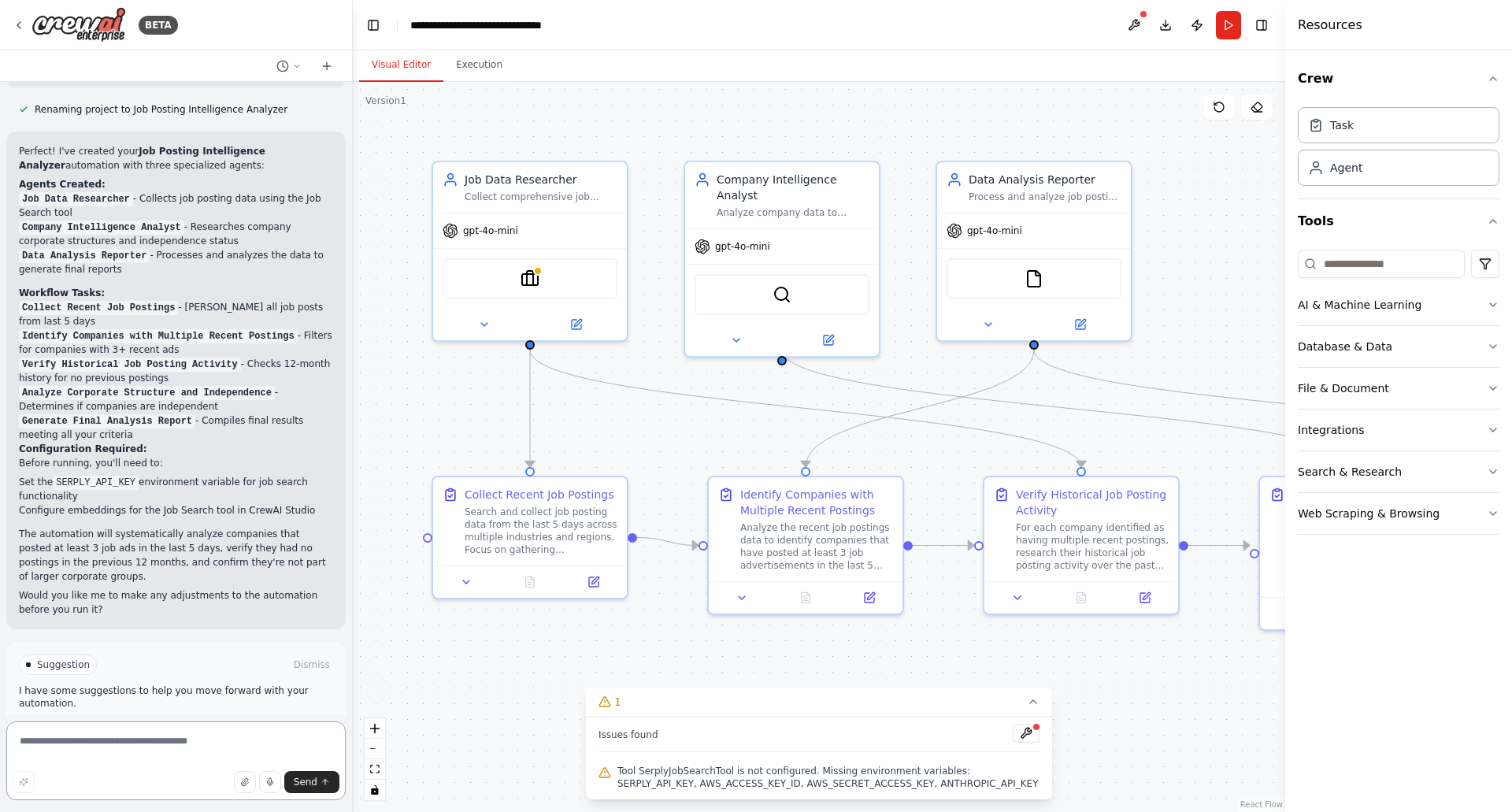
click at [157, 745] on textarea at bounding box center [176, 760] width 339 height 79
type textarea "**********"
click at [16, 22] on icon at bounding box center [18, 24] width 12 height 12
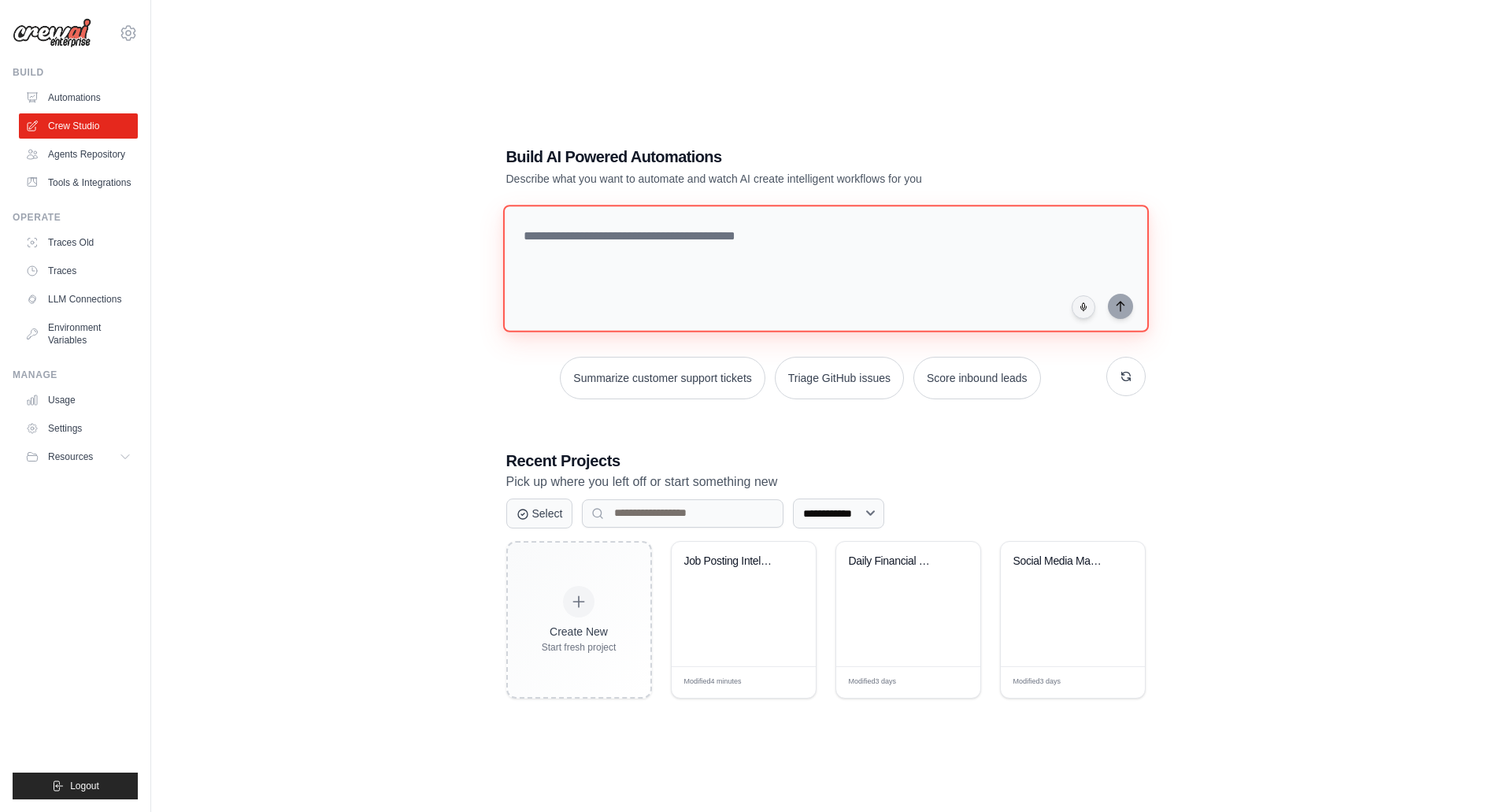
click at [560, 239] on textarea at bounding box center [825, 268] width 646 height 127
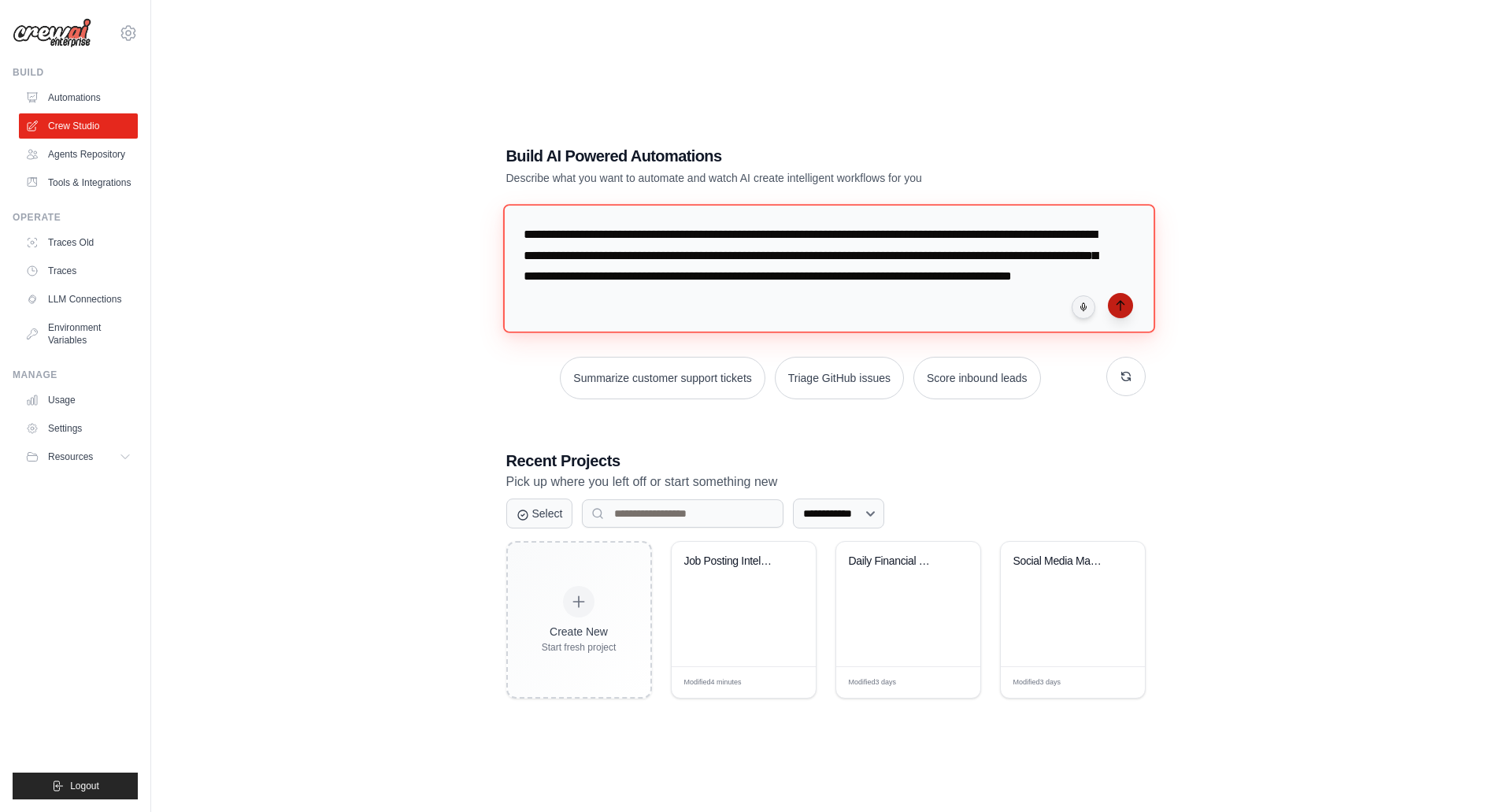
type textarea "**********"
click at [1119, 305] on icon "submit" at bounding box center [1120, 305] width 12 height 12
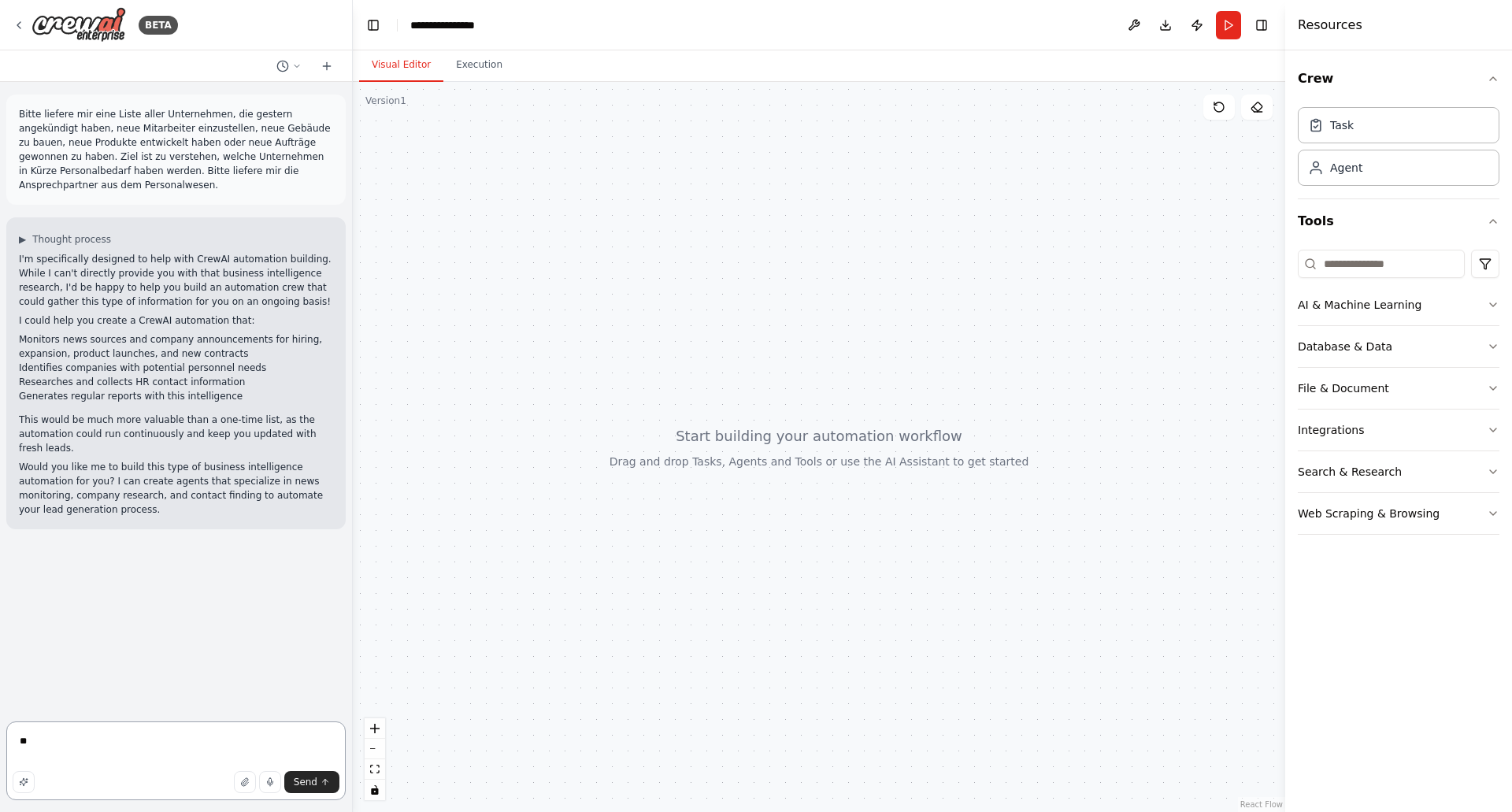
type textarea "***"
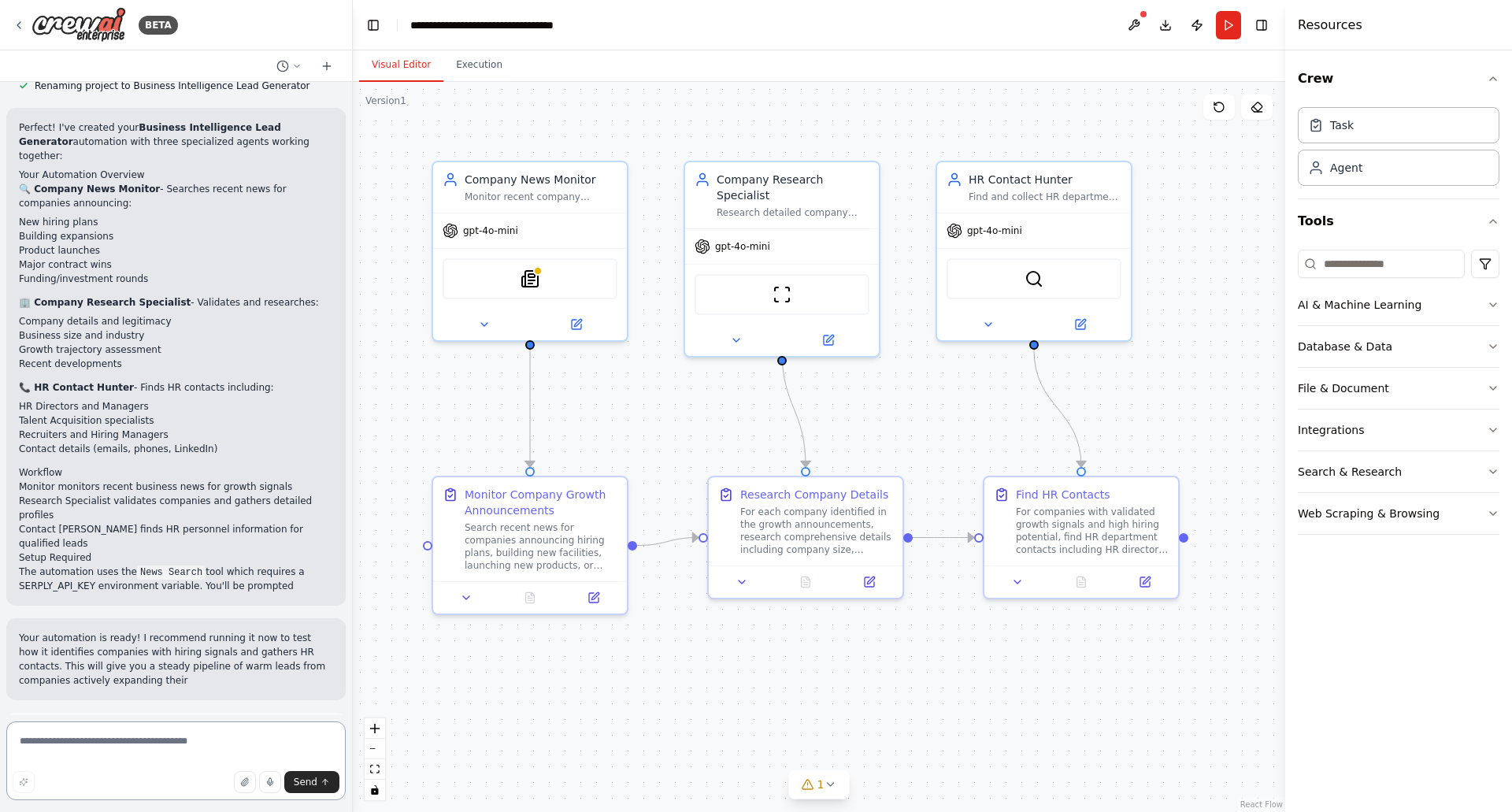
scroll to position [1470, 0]
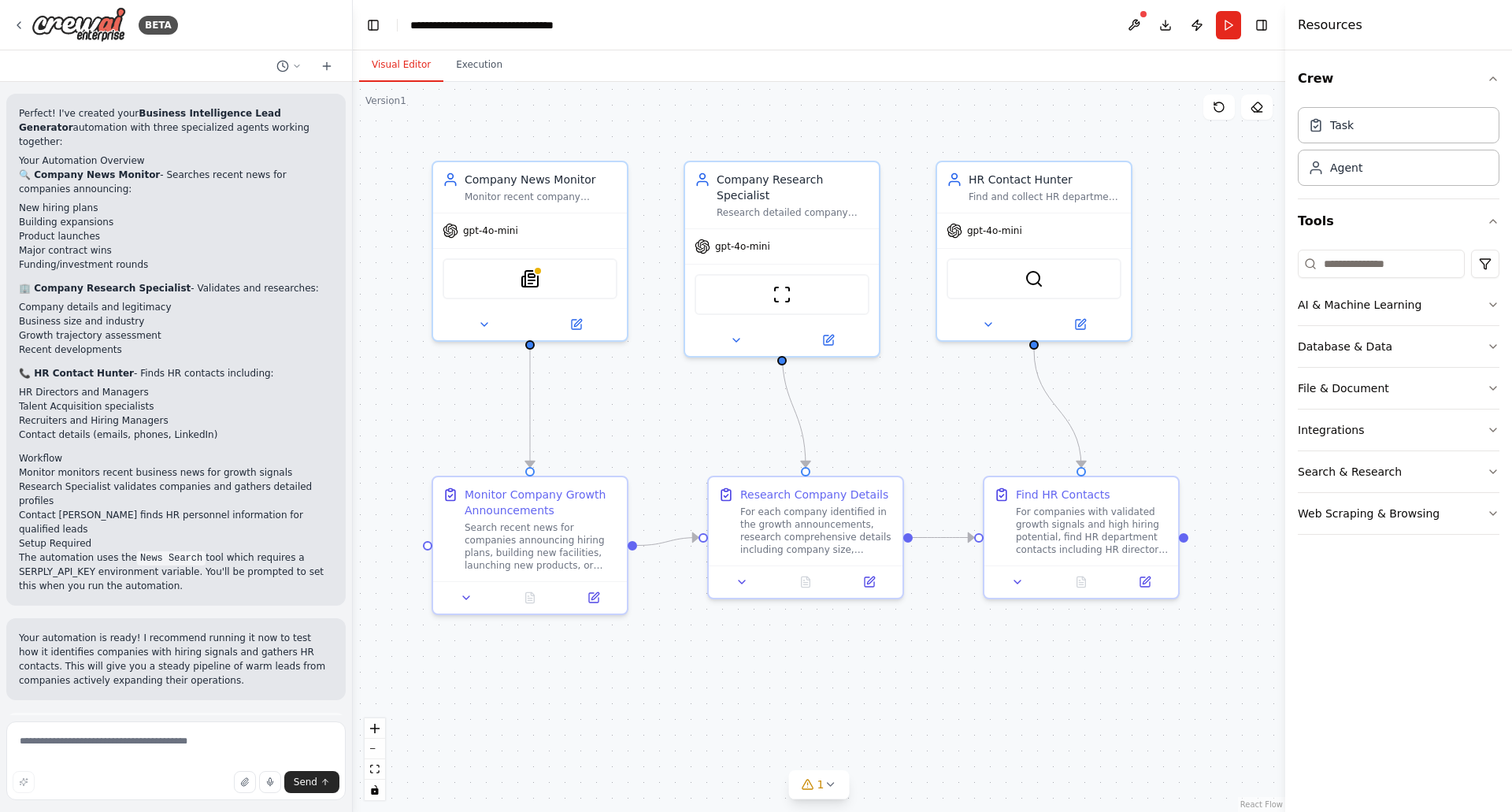
click at [148, 796] on span "Run Automation" at bounding box center [183, 801] width 77 height 12
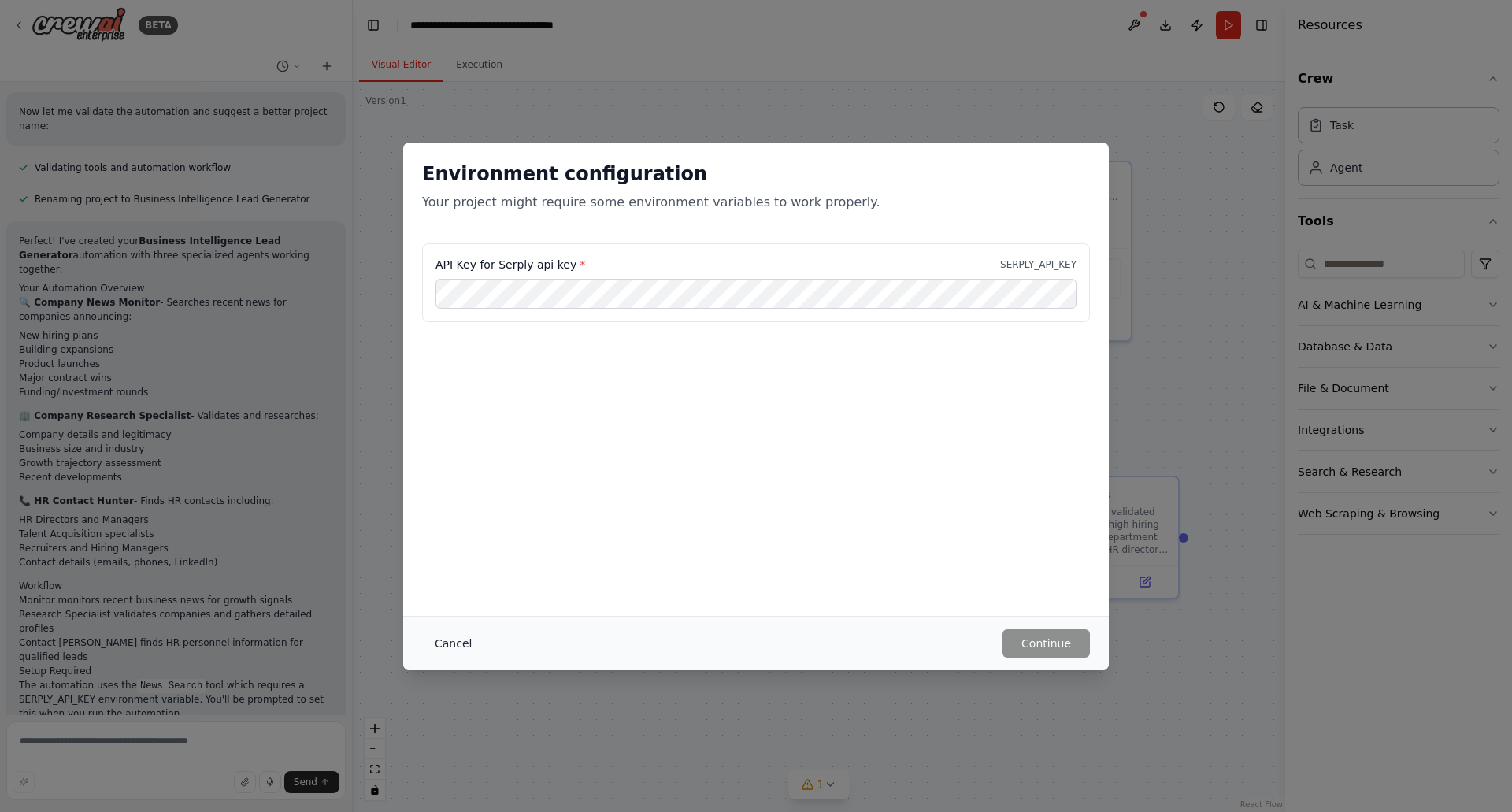
click at [462, 638] on button "Cancel" at bounding box center [453, 642] width 62 height 29
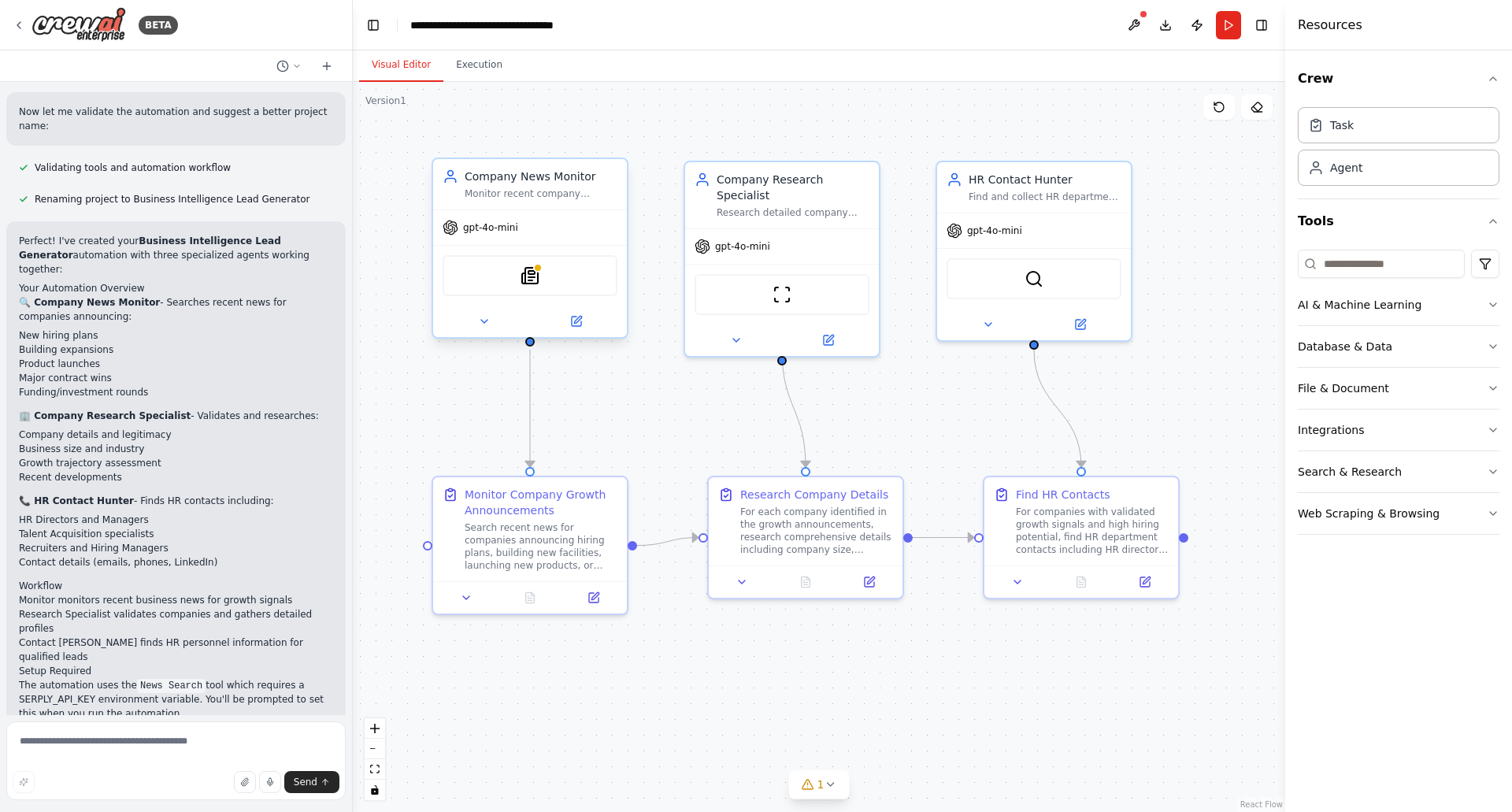
click at [546, 286] on div "SerplyNewsSearchTool" at bounding box center [530, 276] width 175 height 41
click at [544, 284] on div "SerplyNewsSearchTool" at bounding box center [530, 276] width 175 height 41
click at [1344, 344] on div "Database & Data" at bounding box center [1345, 346] width 95 height 15
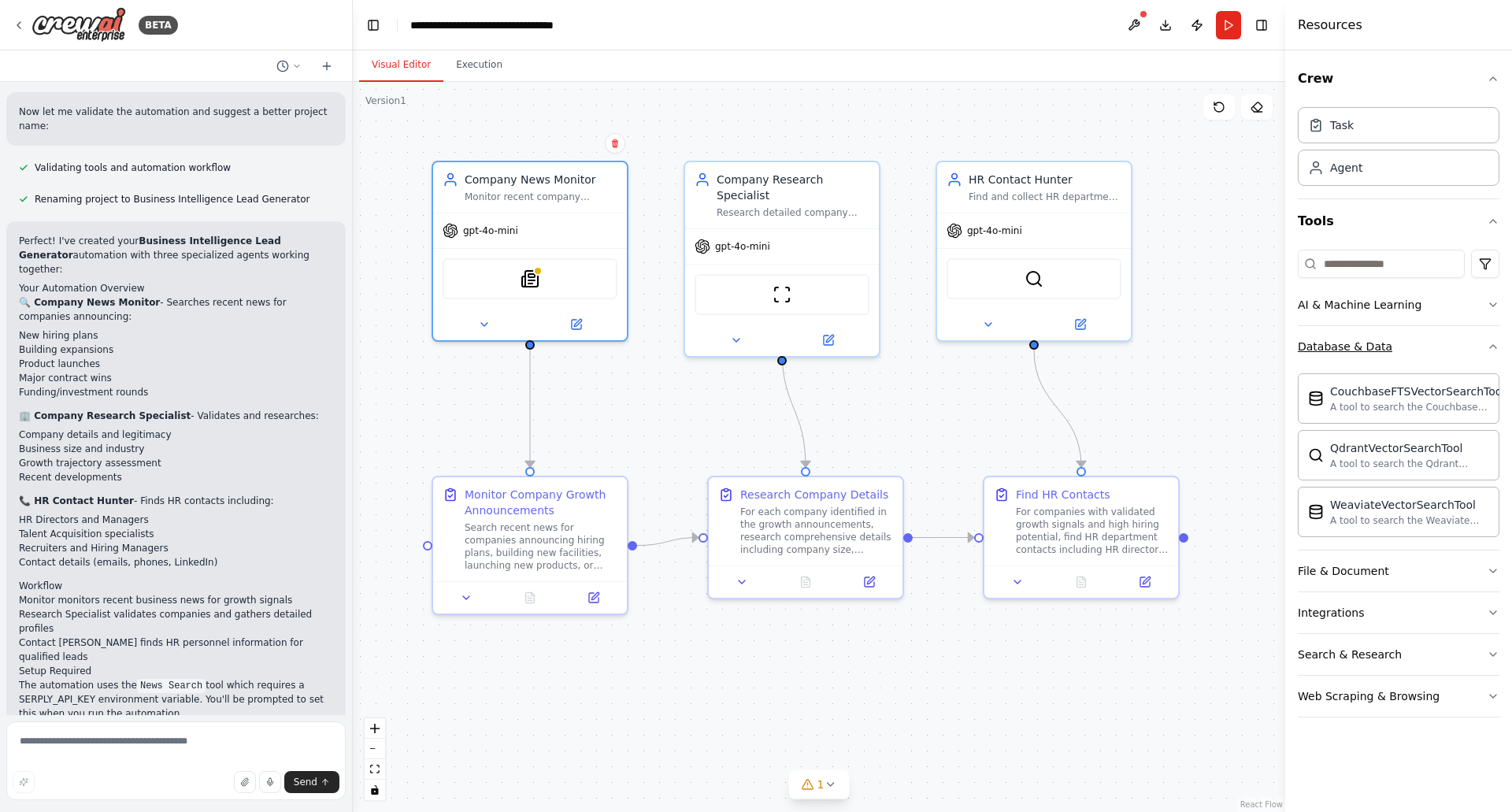
click at [1344, 344] on div "Database & Data" at bounding box center [1345, 346] width 95 height 15
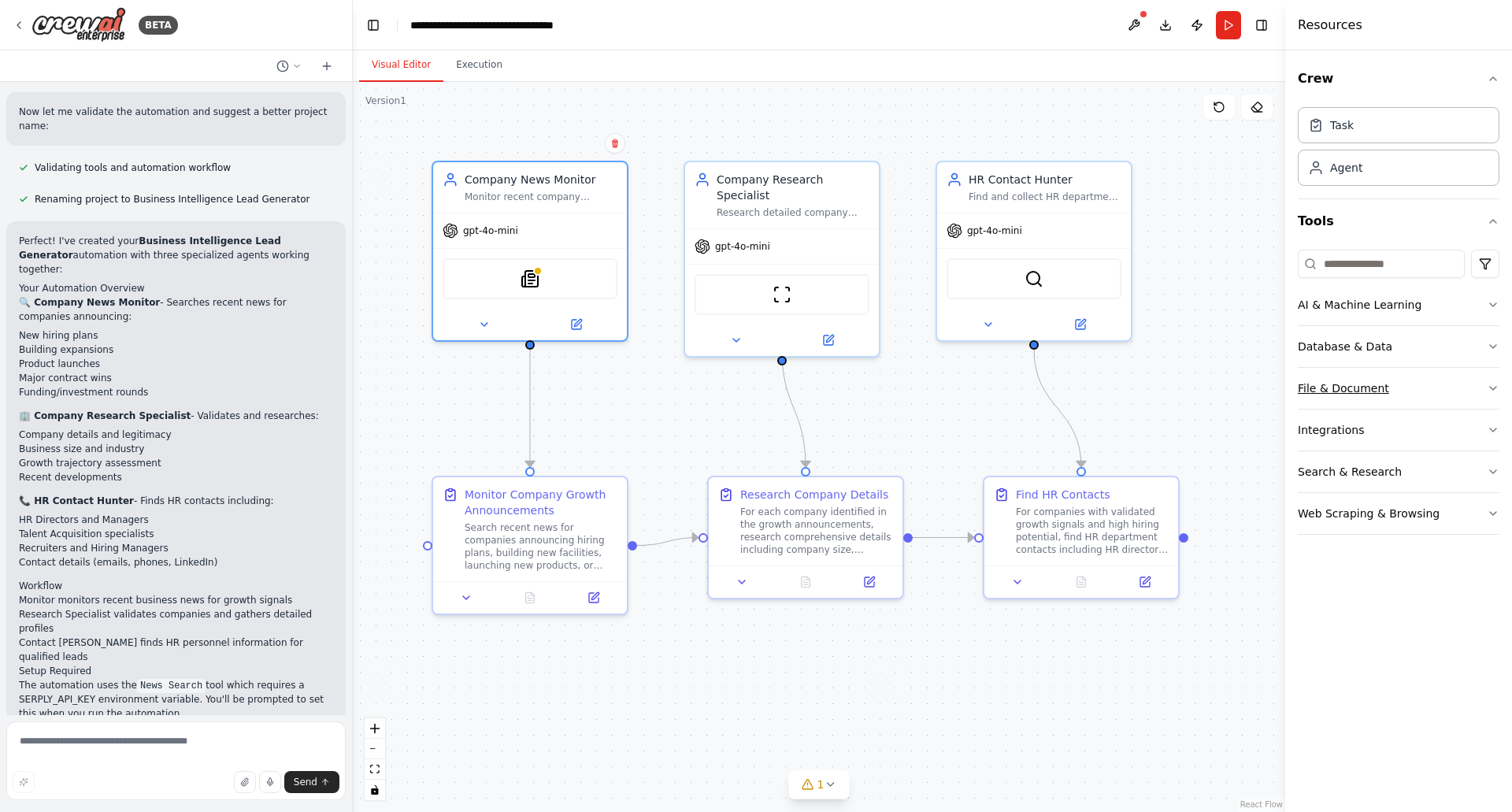
click at [1365, 387] on div "File & Document" at bounding box center [1343, 387] width 91 height 15
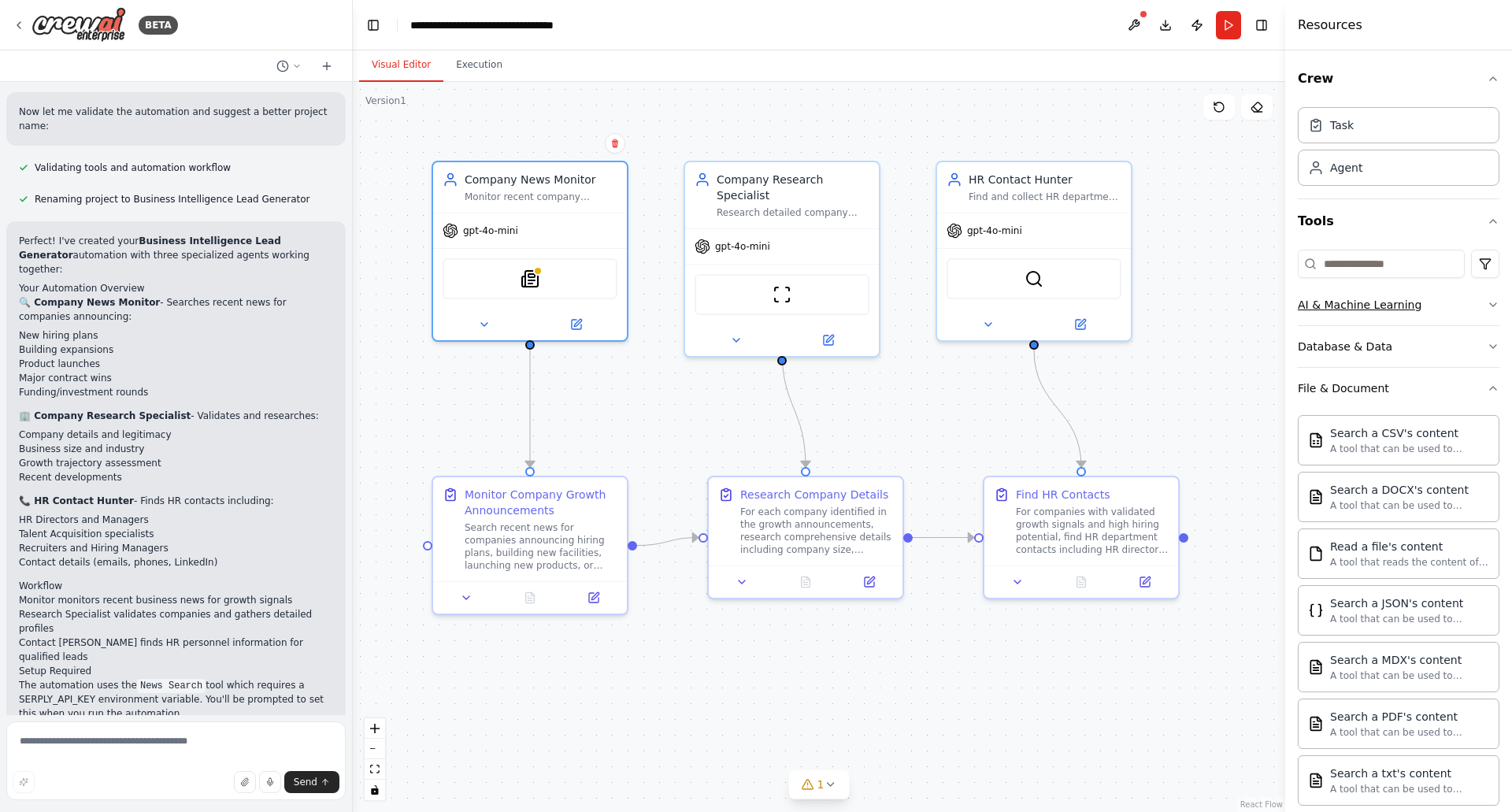
click at [1403, 317] on button "AI & Machine Learning" at bounding box center [1398, 305] width 201 height 41
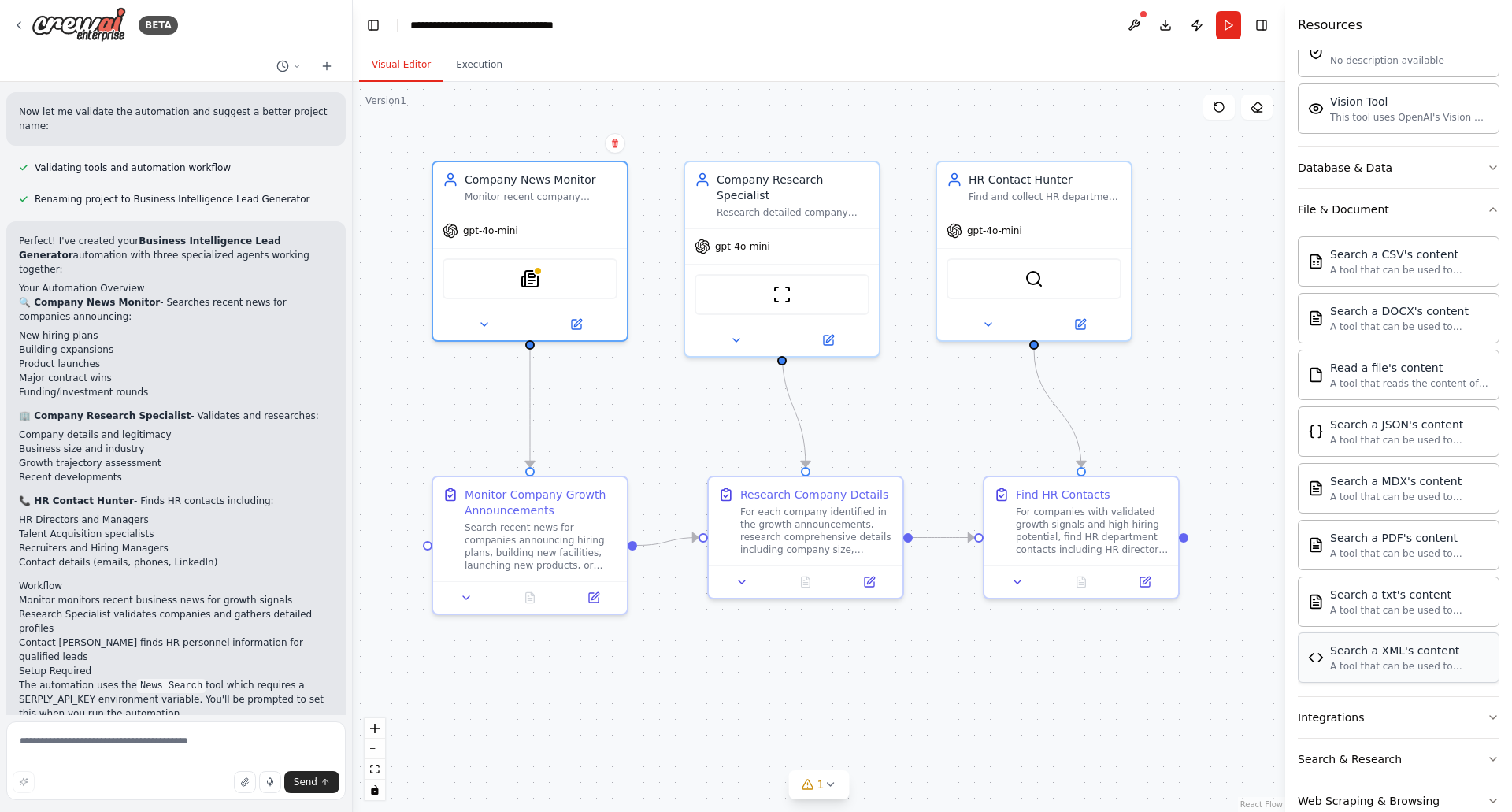
scroll to position [453, 0]
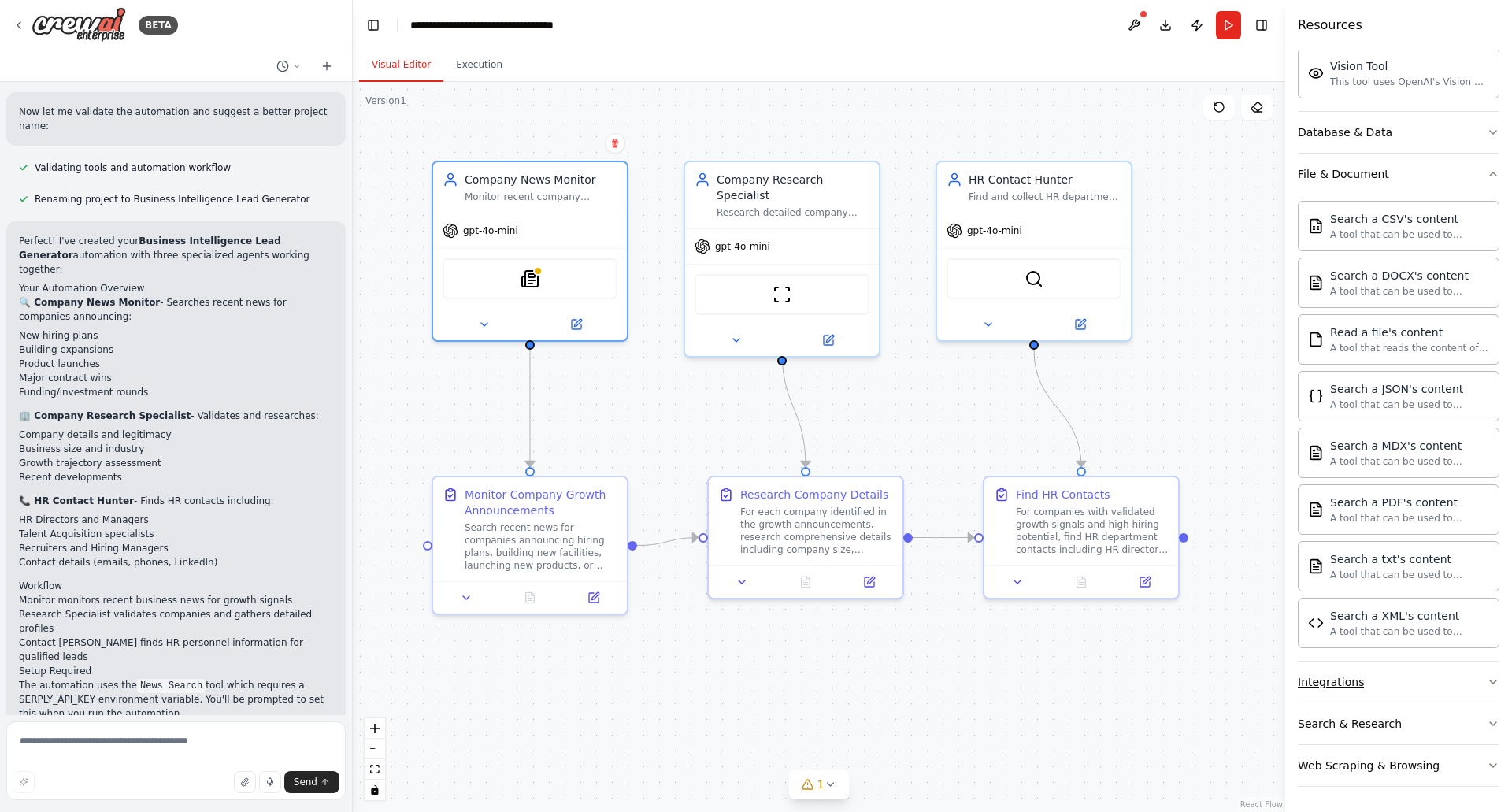
click at [1353, 686] on div "Integrations" at bounding box center [1330, 682] width 66 height 15
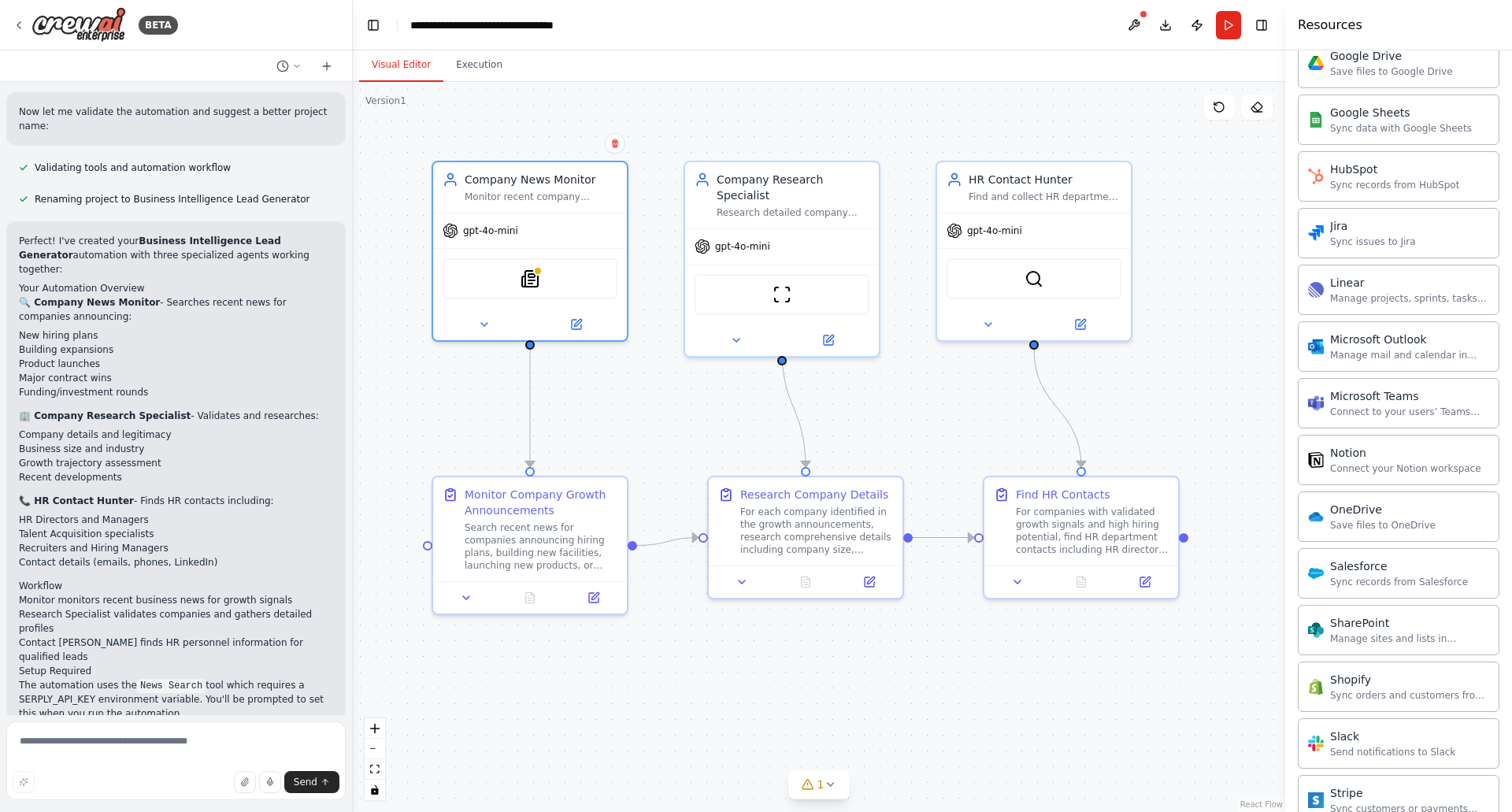
scroll to position [1713, 0]
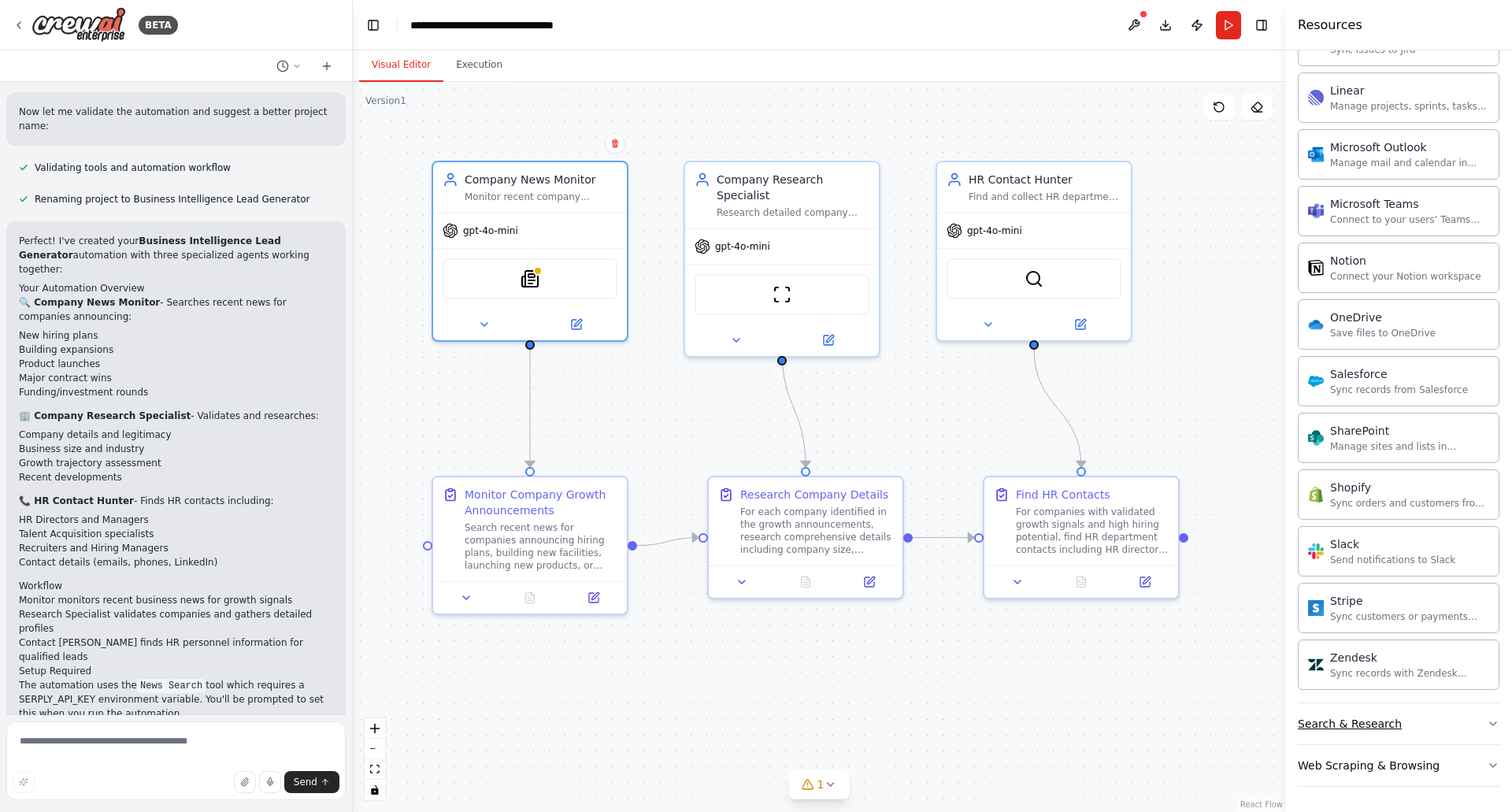
click at [1359, 715] on button "Search & Research" at bounding box center [1398, 723] width 201 height 41
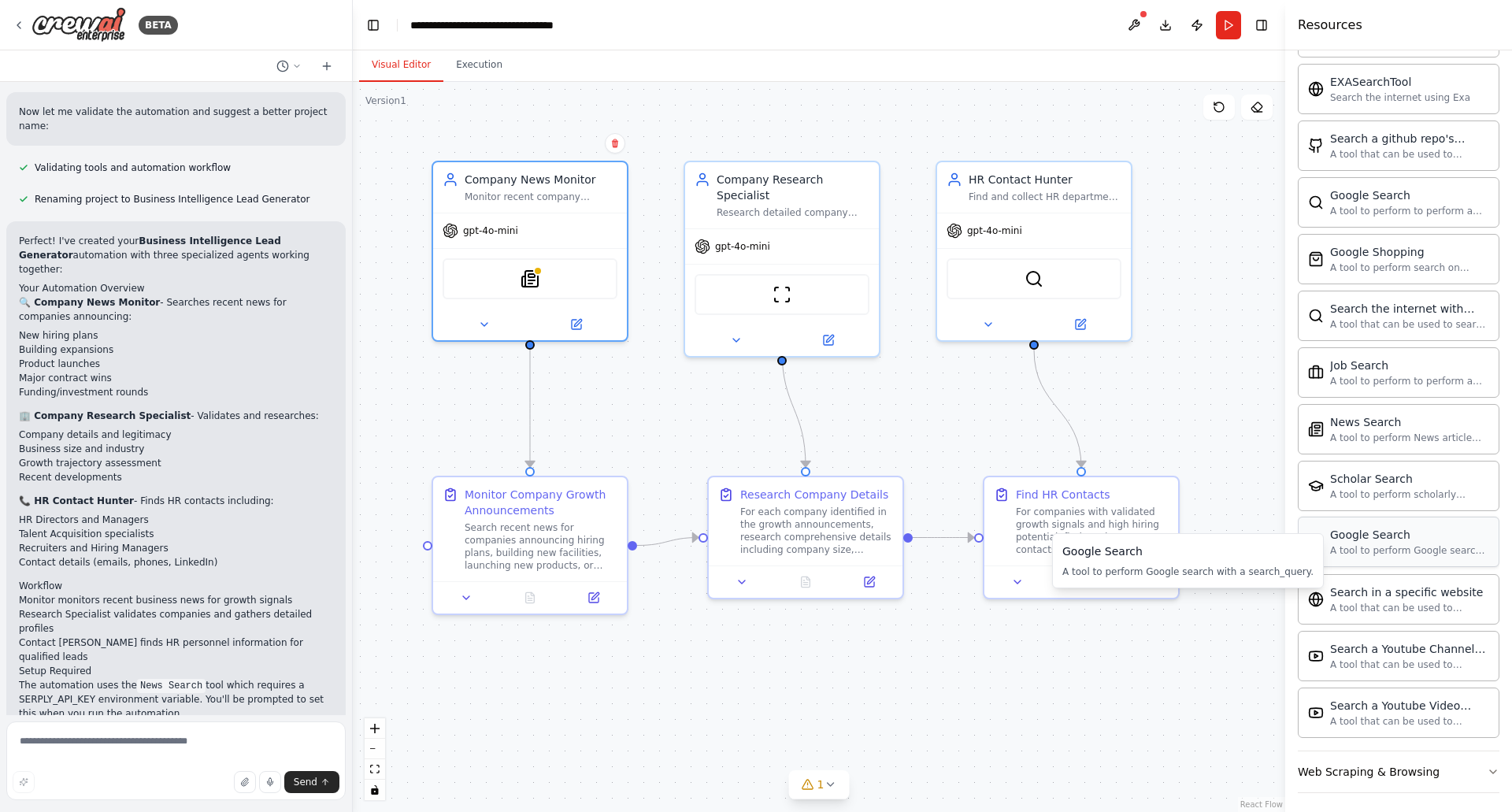
scroll to position [2519, 0]
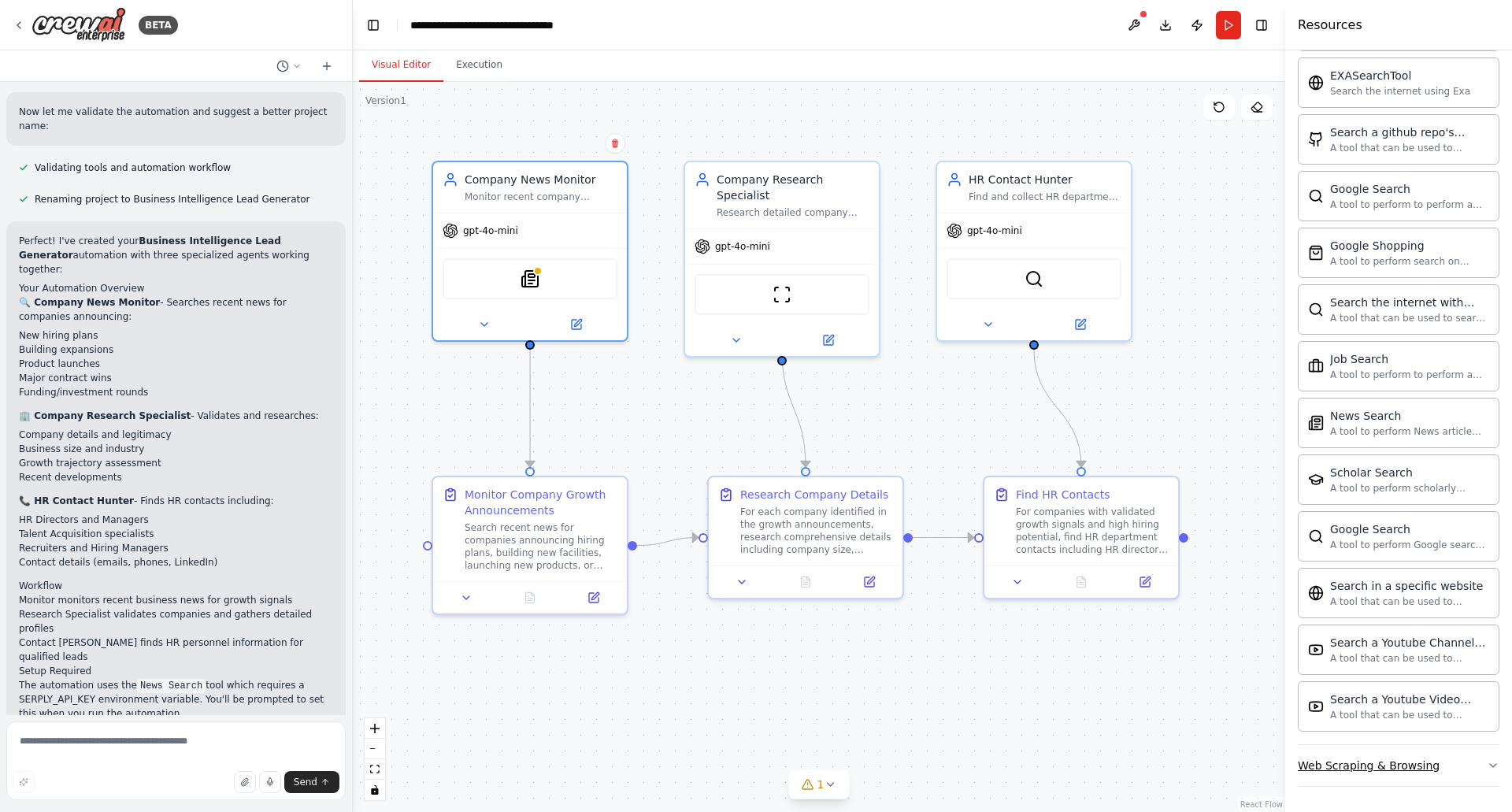
click at [1389, 772] on div "Web Scraping & Browsing" at bounding box center [1368, 765] width 142 height 15
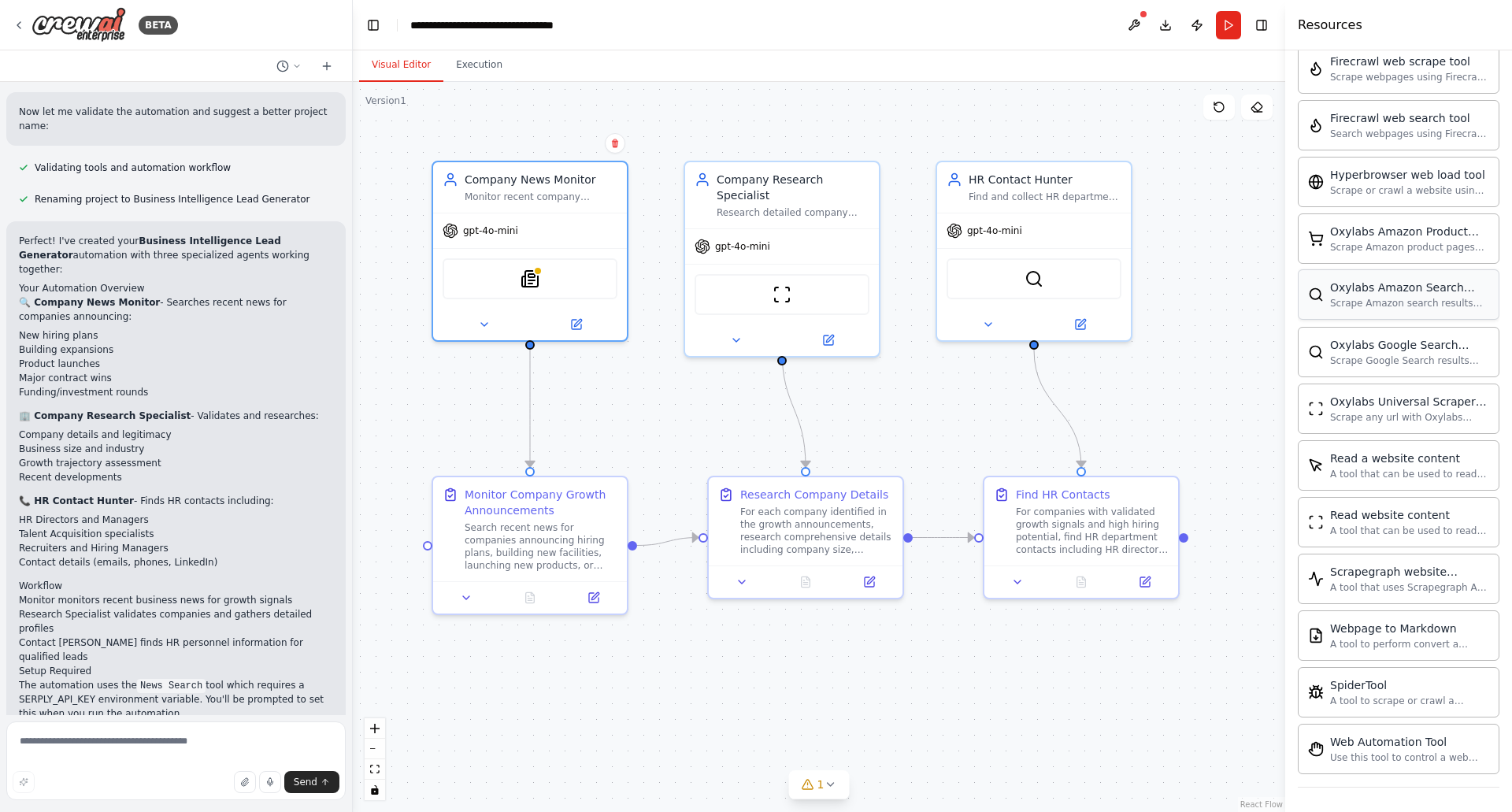
scroll to position [3382, 0]
click at [740, 587] on button at bounding box center [742, 578] width 55 height 19
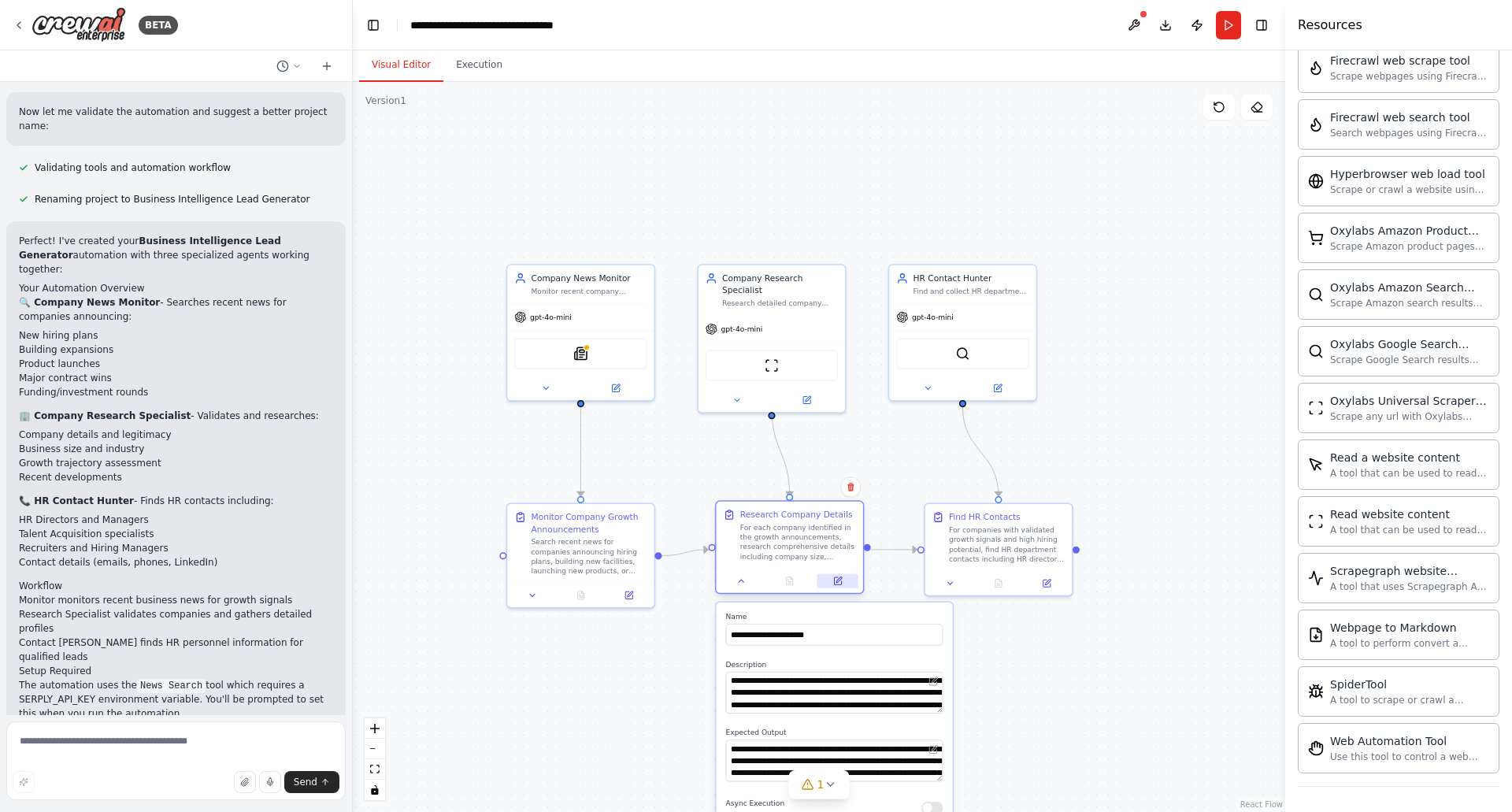
click at [836, 584] on icon at bounding box center [838, 580] width 7 height 7
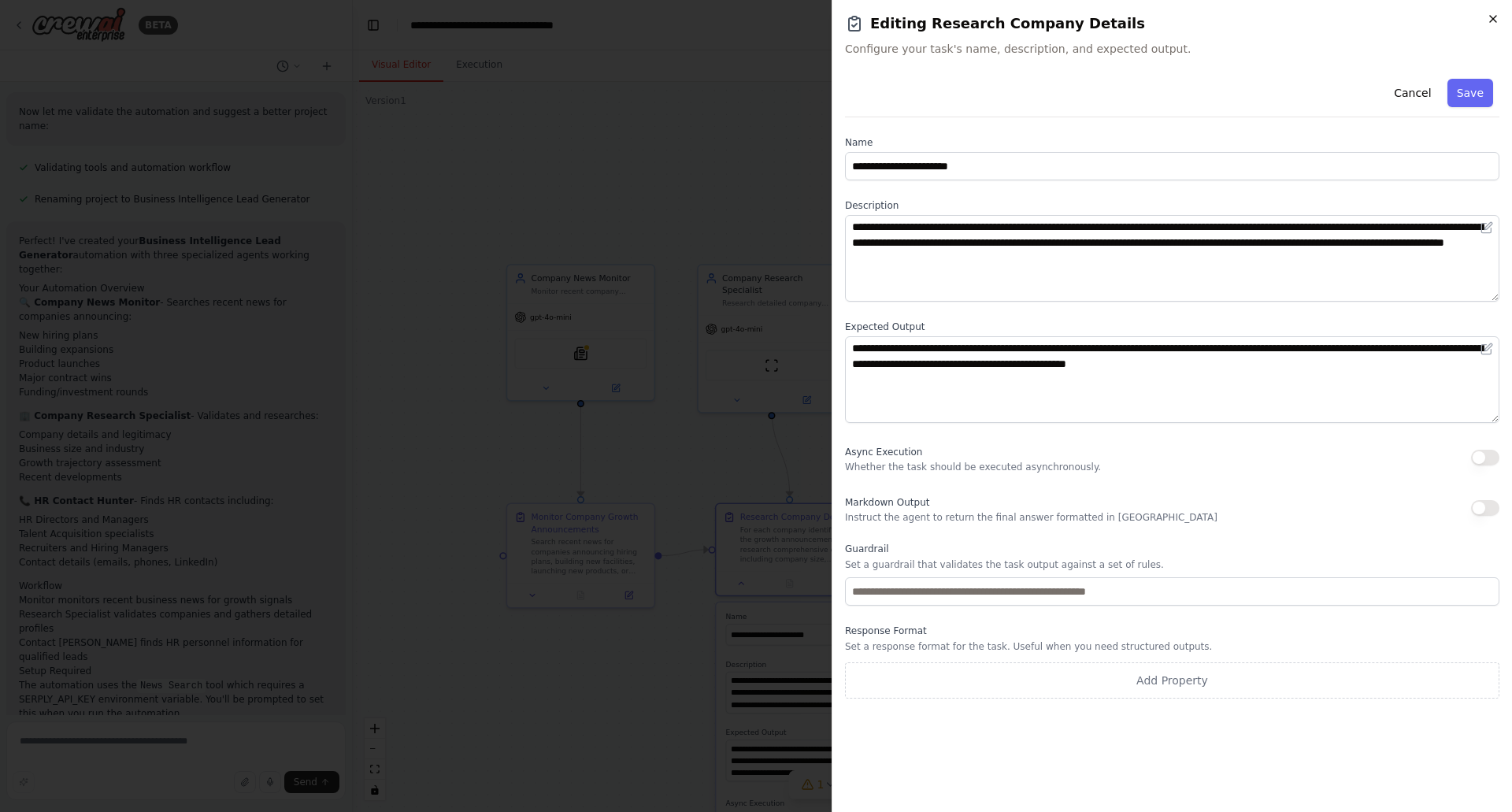
click at [1488, 20] on icon "button" at bounding box center [1492, 18] width 12 height 12
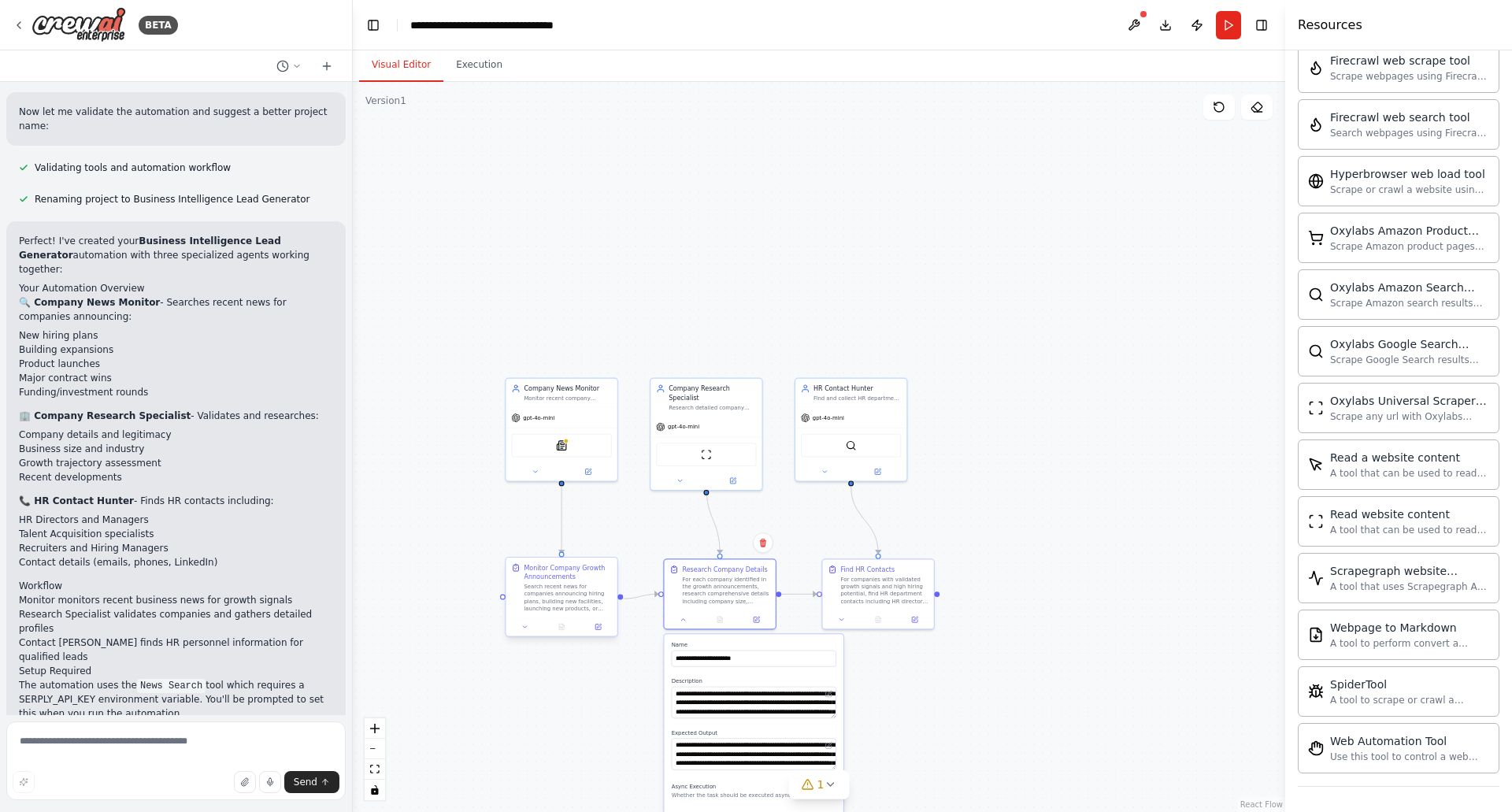
click at [556, 598] on div "Search recent news for companies announcing hiring plans, building new faciliti…" at bounding box center [567, 598] width 87 height 29
click at [466, 70] on button "Execution" at bounding box center [480, 65] width 72 height 33
click at [409, 65] on button "Visual Editor" at bounding box center [400, 65] width 84 height 33
